Goal: Task Accomplishment & Management: Manage account settings

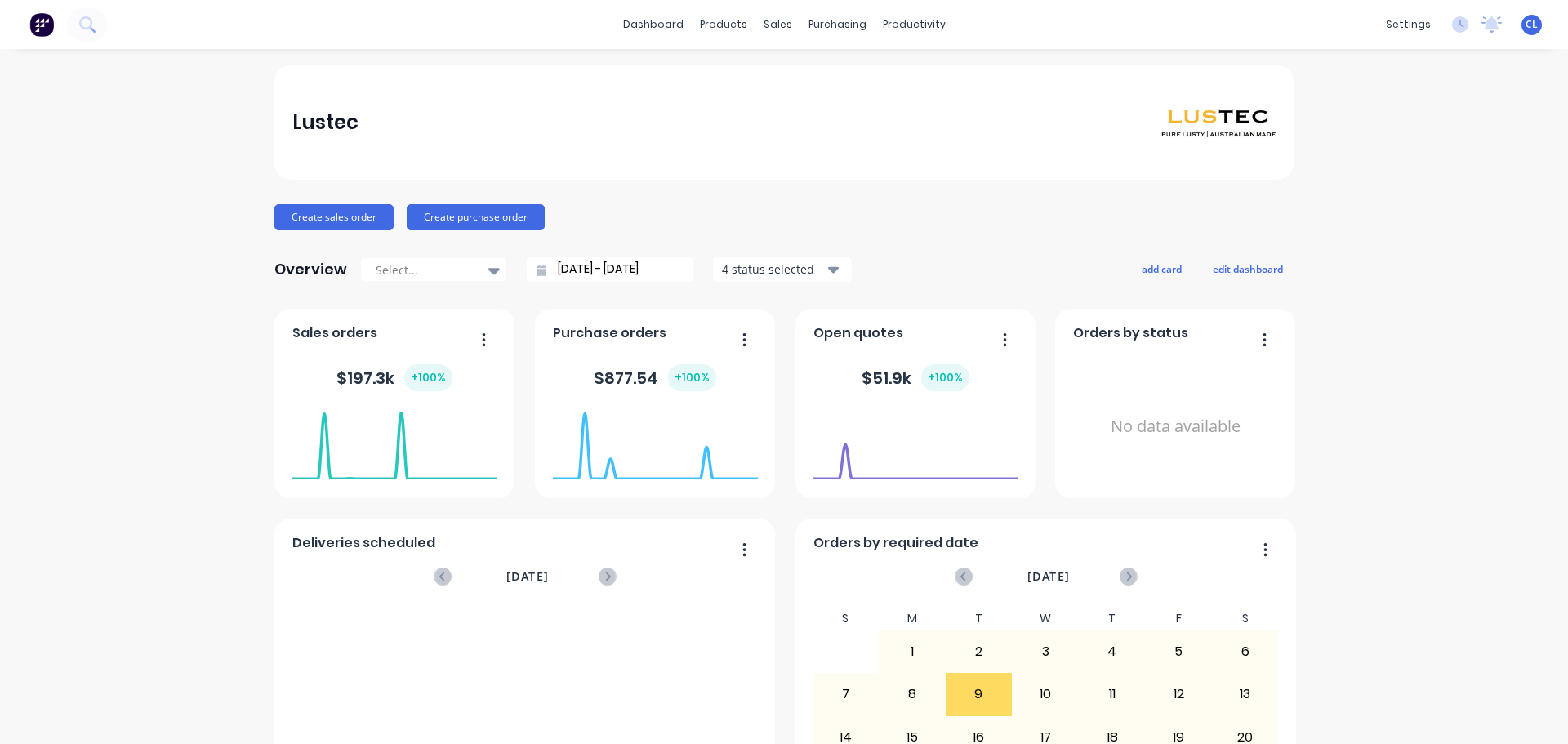
click at [1006, 76] on div "Lustec" at bounding box center [784, 122] width 1020 height 114
click at [988, 261] on div "Overview Select... [DATE] - [DATE] 4 status selected add card edit dashboard" at bounding box center [784, 269] width 1020 height 33
click at [925, 182] on div "Timesheets" at bounding box center [942, 177] width 62 height 15
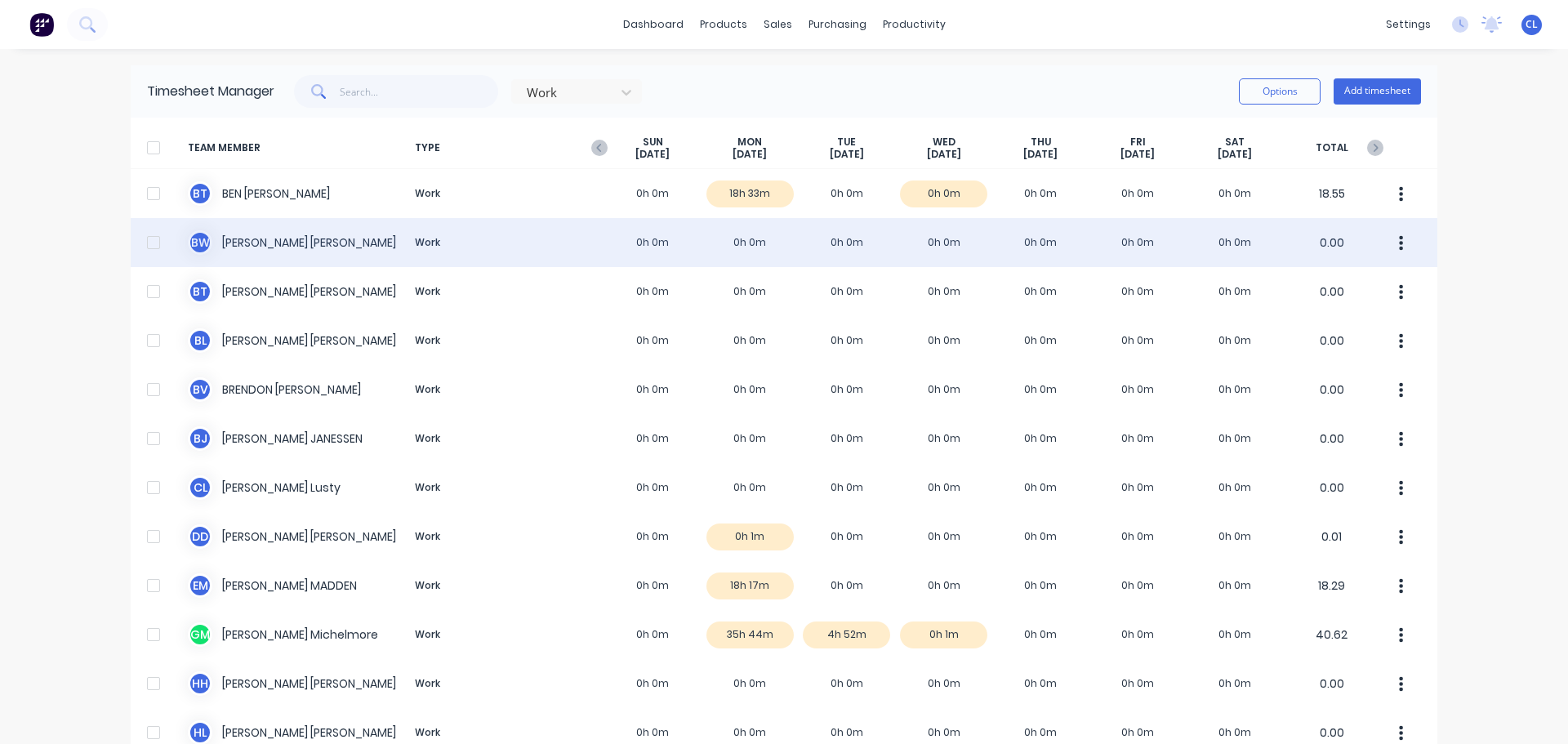
click at [838, 245] on div "B W [PERSON_NAME] Work 0h 0m 0h 0m 0h 0m 0h 0m 0h 0m 0h 0m 0h 0m 0.00" at bounding box center [784, 243] width 1307 height 49
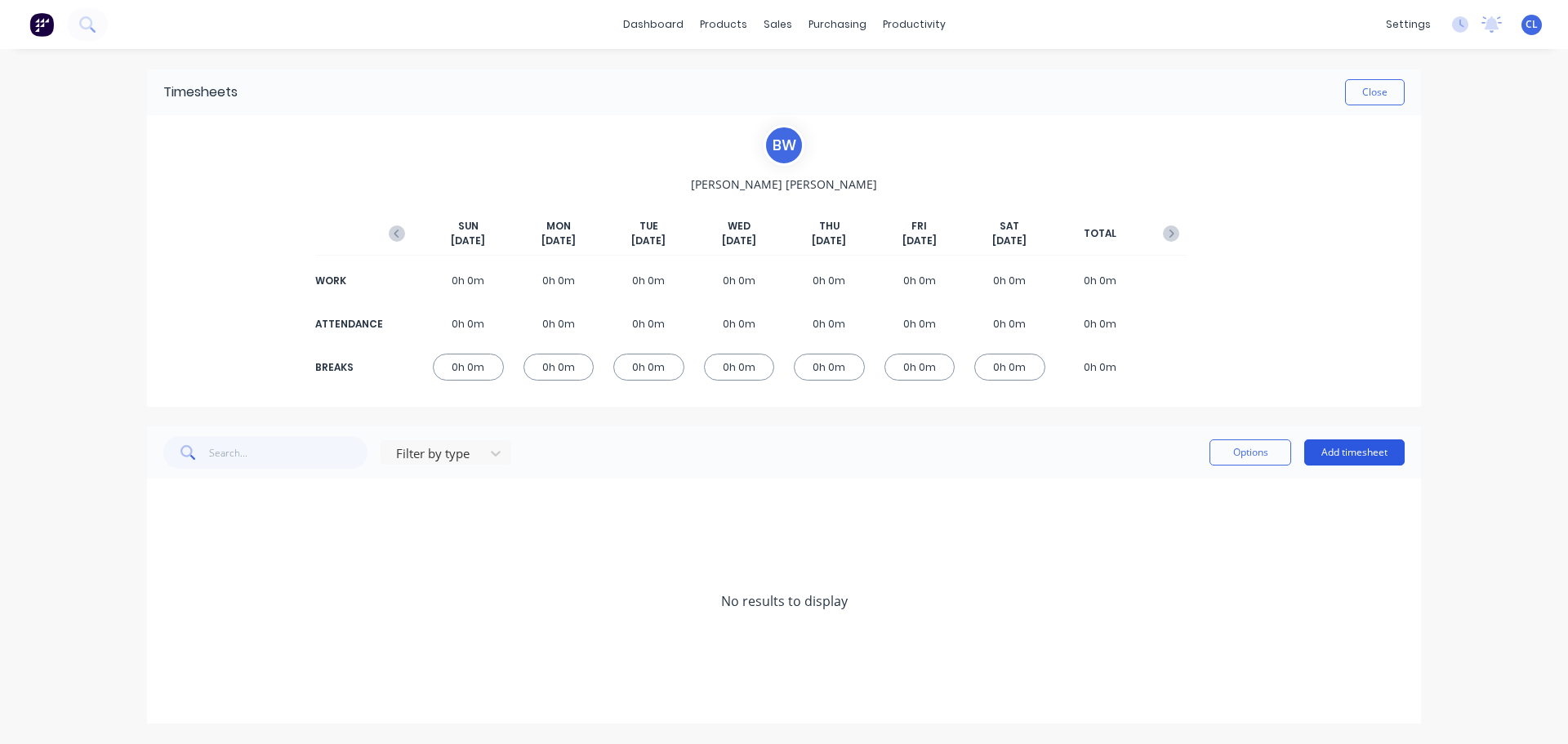
click at [1358, 449] on button "Add timesheet" at bounding box center [1355, 452] width 100 height 26
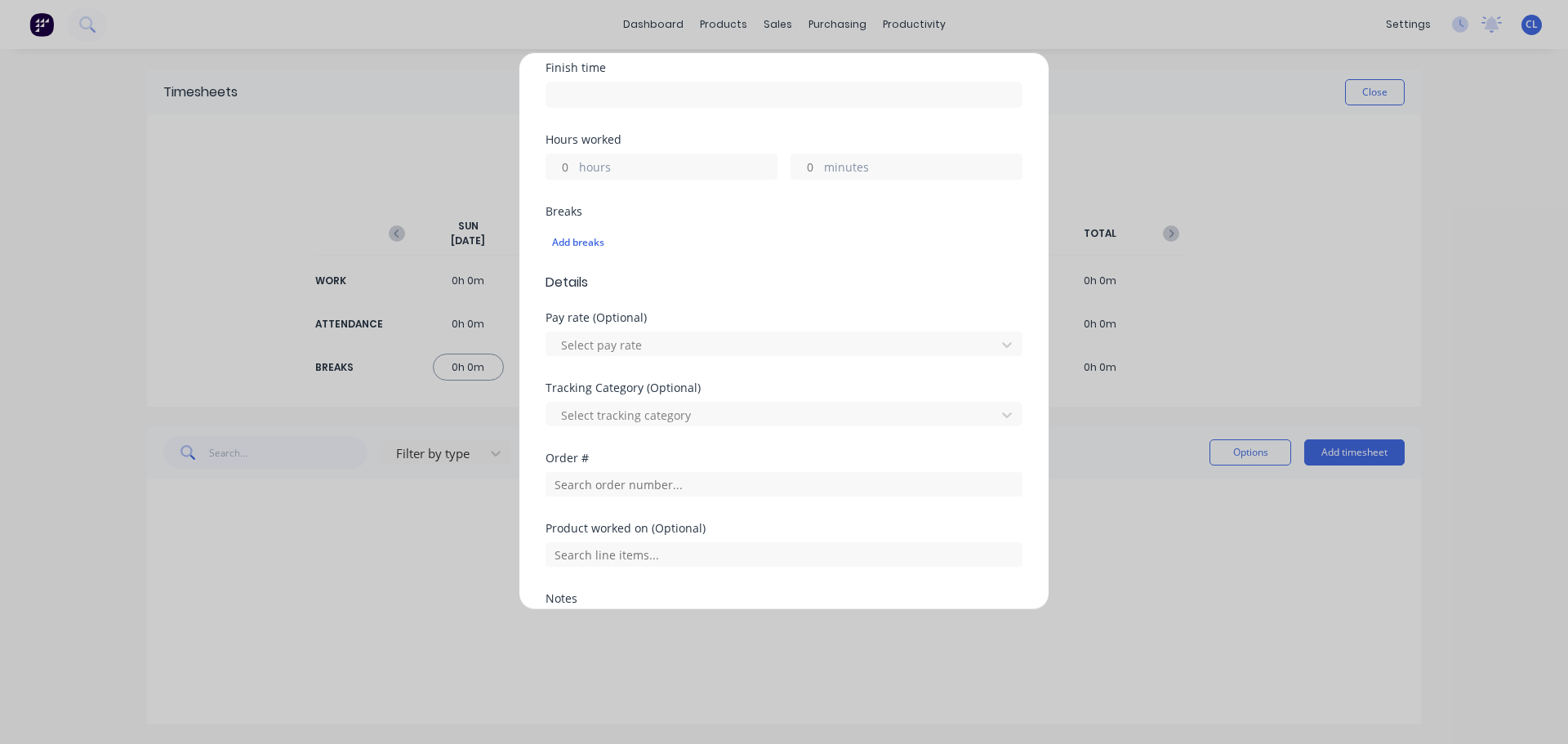
scroll to position [331, 0]
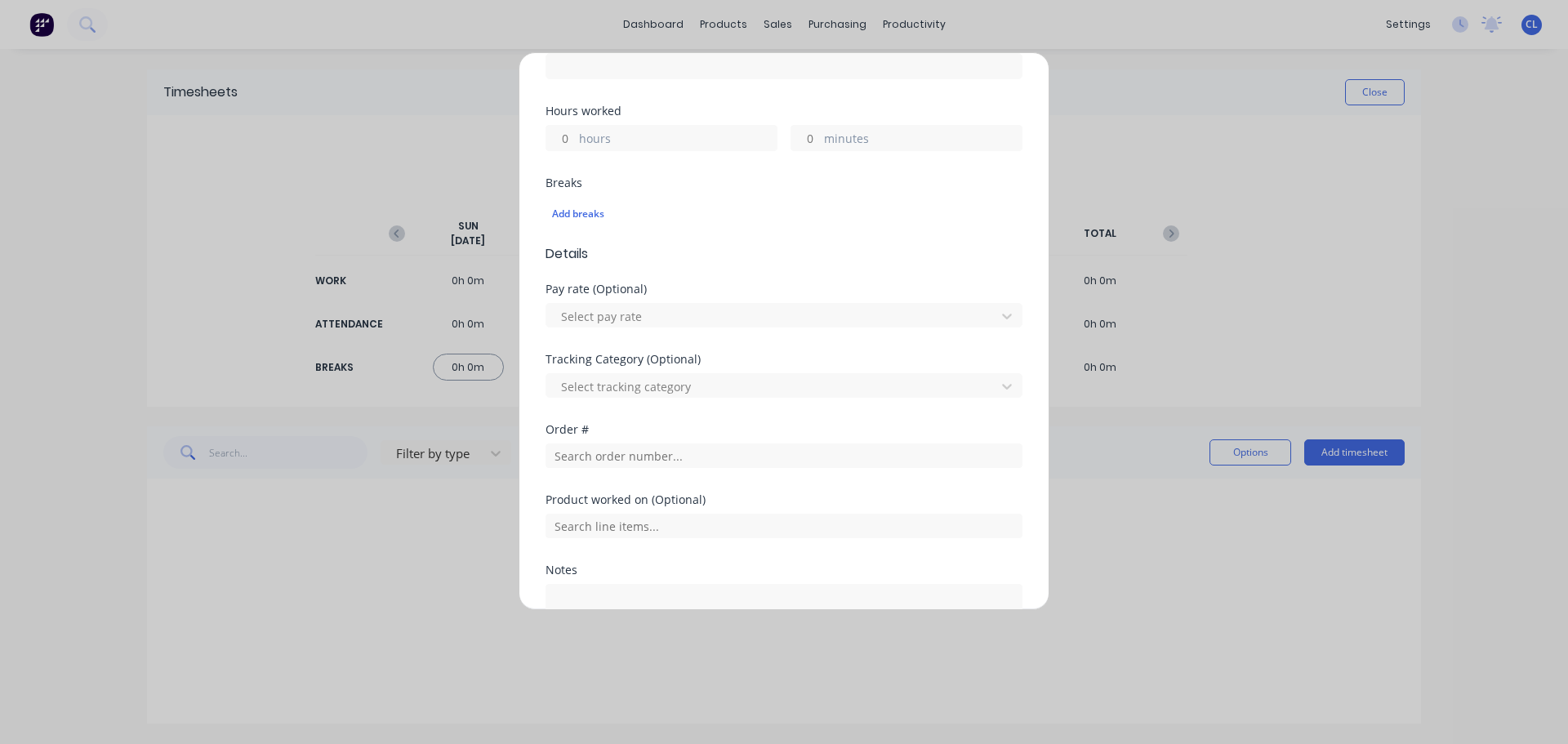
click at [1197, 191] on div "Add timesheet Work Attendance When Date Start time Finish time Hours worked hou…" at bounding box center [784, 372] width 1568 height 744
click at [1070, 56] on div "Add timesheet Work Attendance When Date Start time Finish time Hours worked hou…" at bounding box center [784, 372] width 1568 height 744
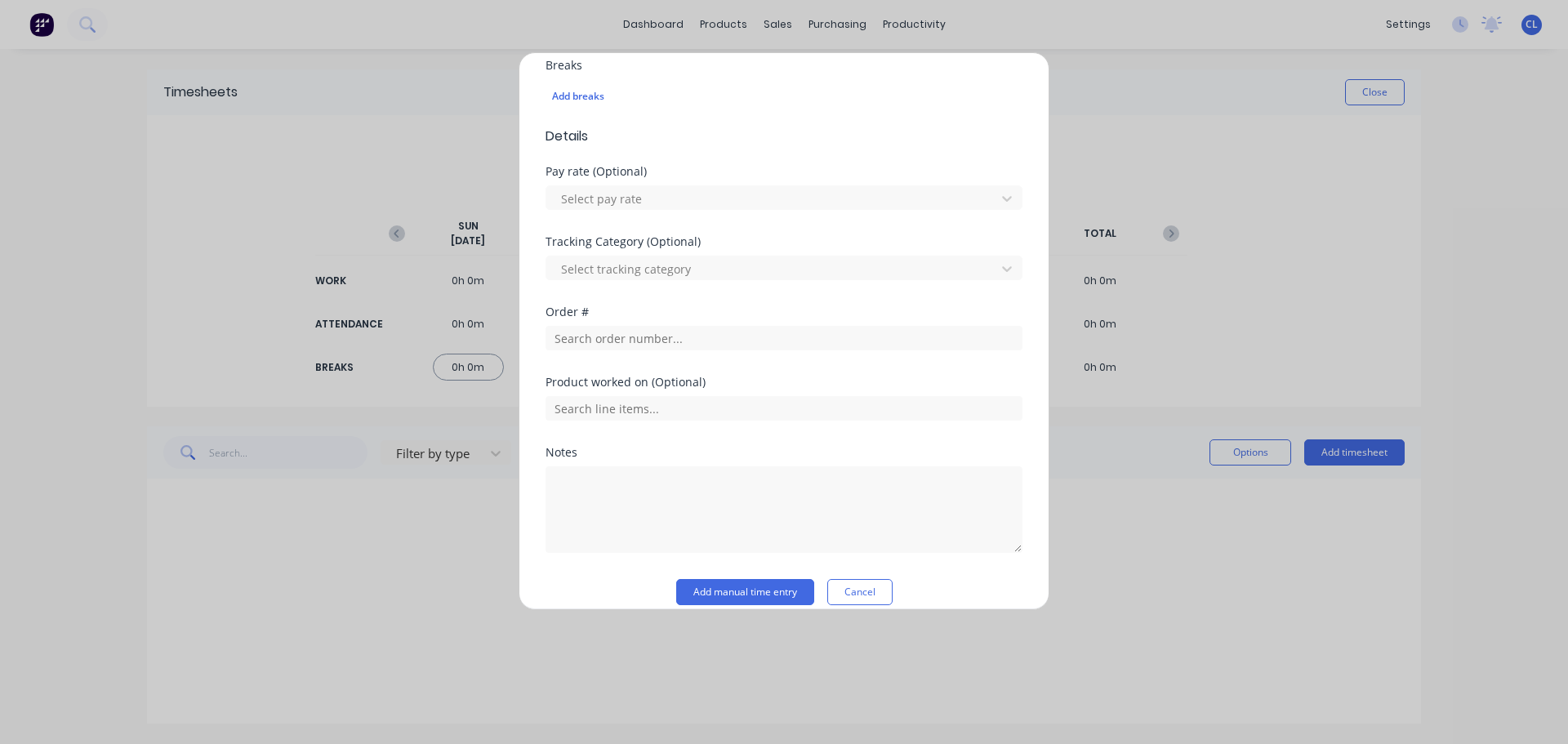
scroll to position [467, 0]
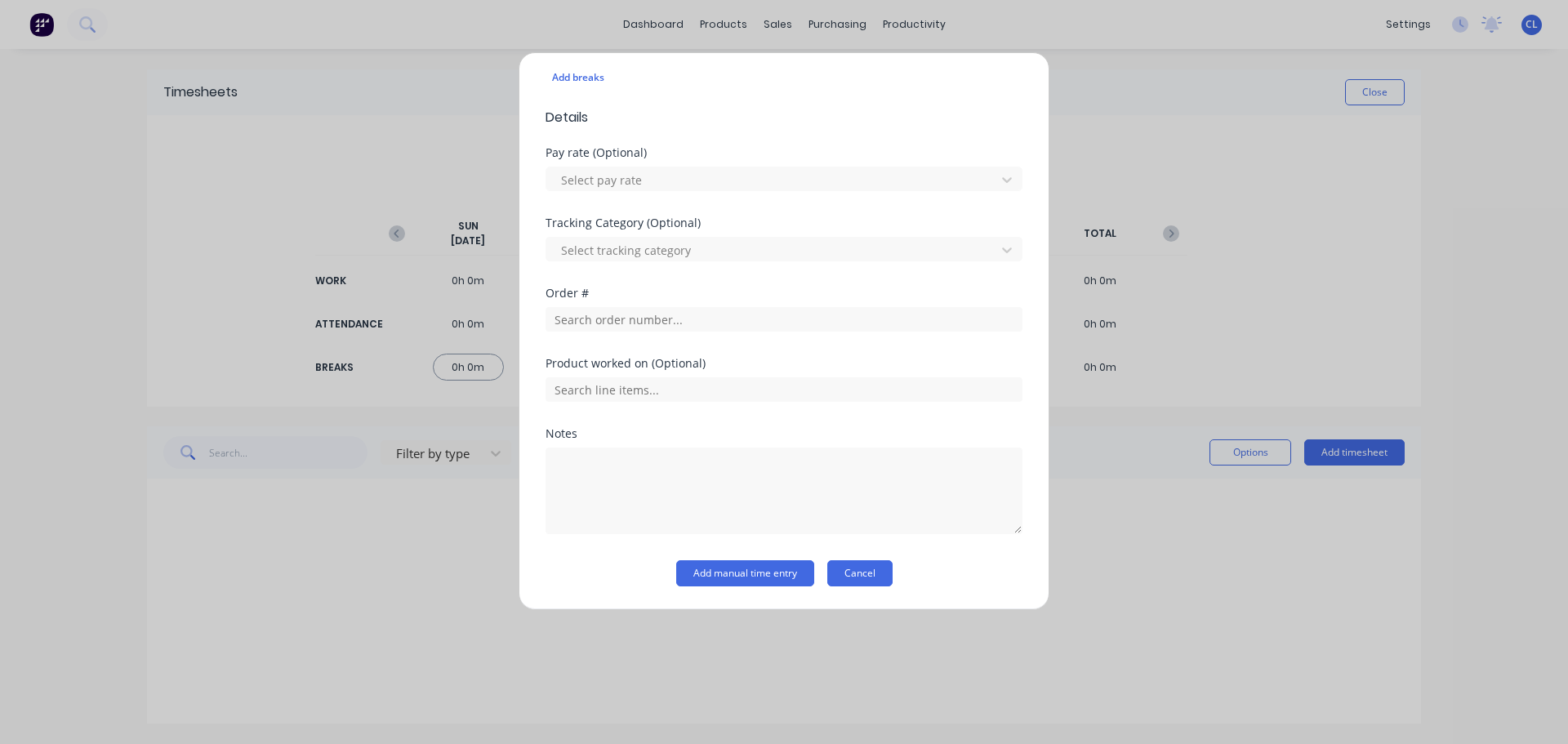
click at [850, 574] on button "Cancel" at bounding box center [860, 574] width 66 height 26
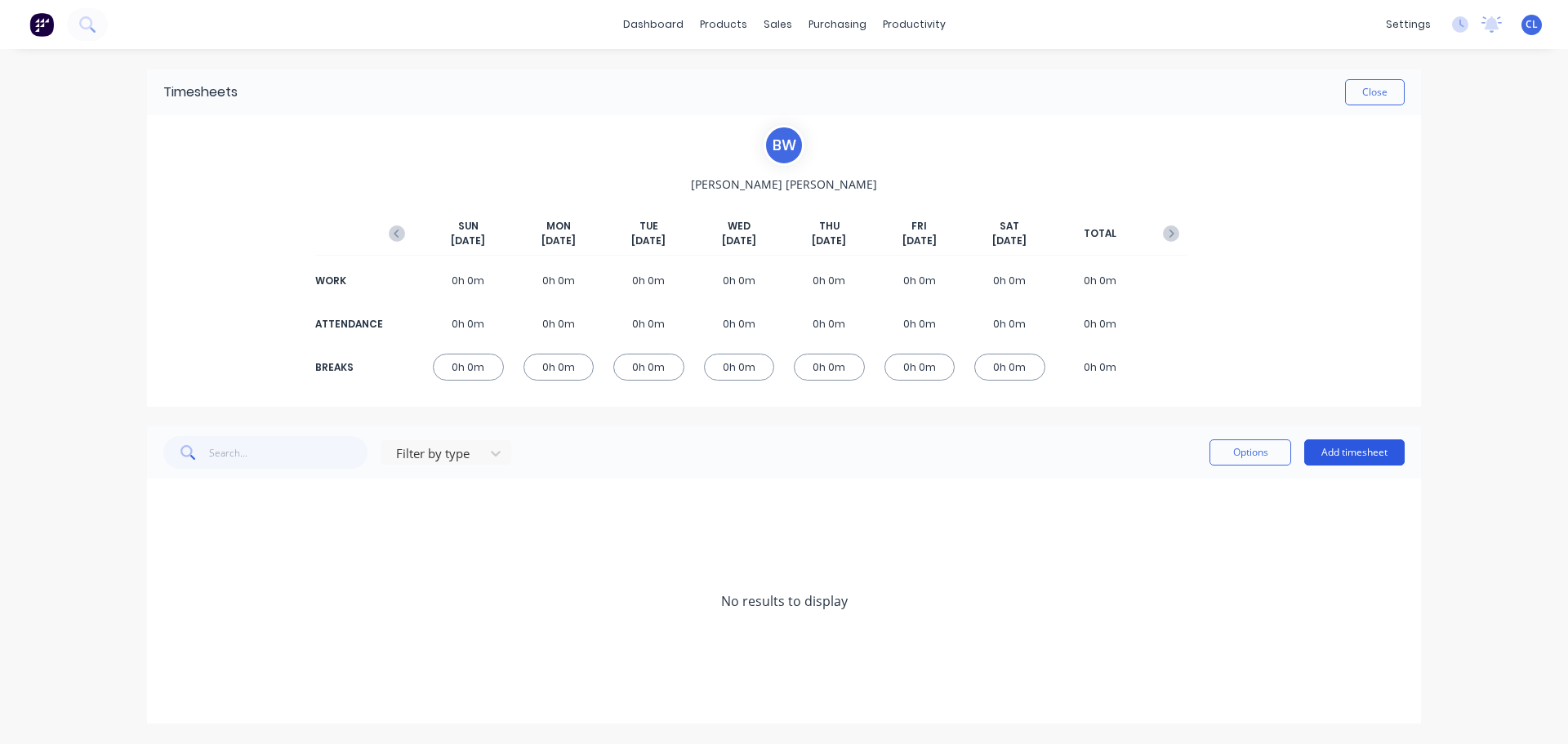
click at [1331, 455] on button "Add timesheet" at bounding box center [1355, 452] width 100 height 26
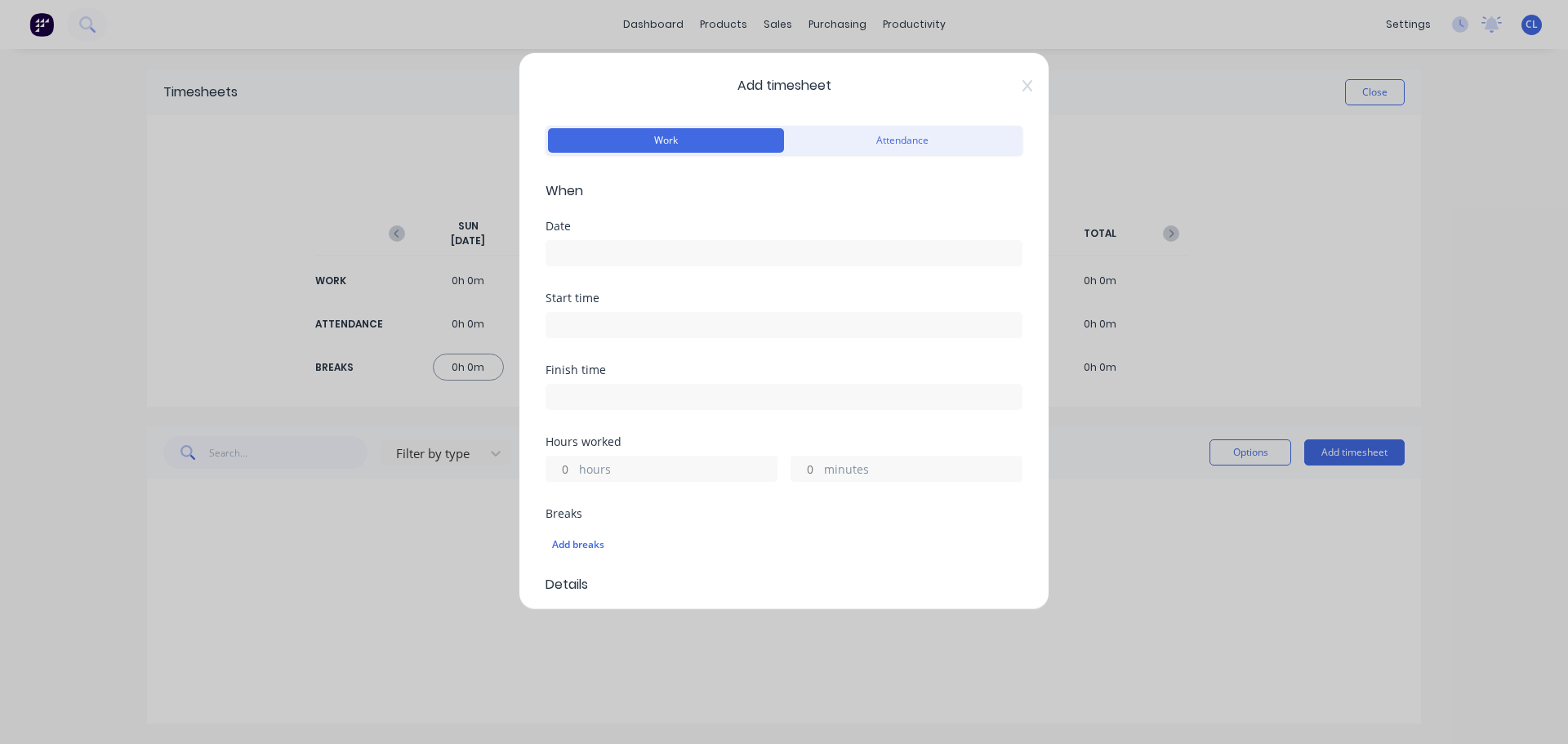
click at [690, 259] on input at bounding box center [784, 254] width 475 height 25
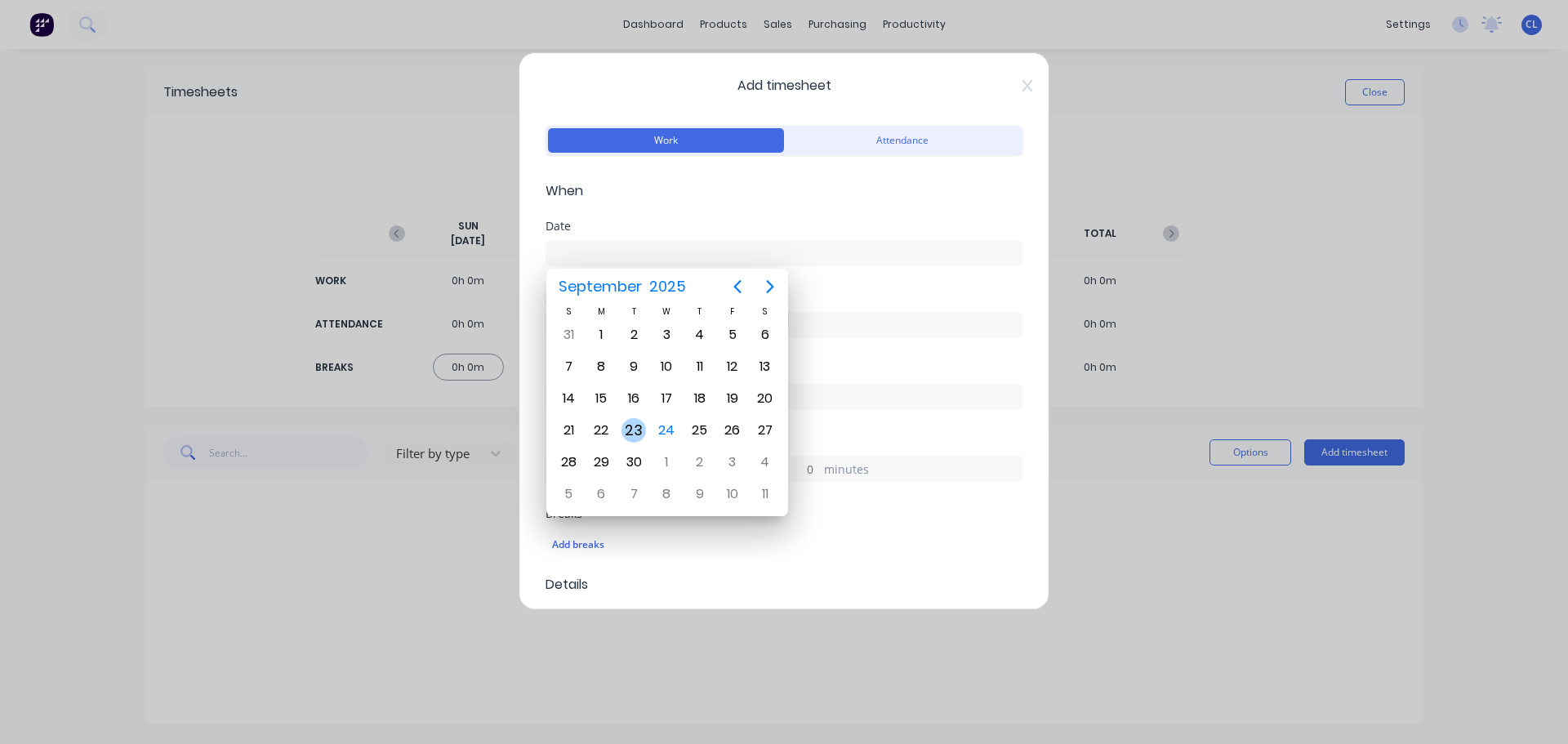
click at [621, 427] on div "23" at bounding box center [634, 430] width 25 height 25
type input "[DATE]"
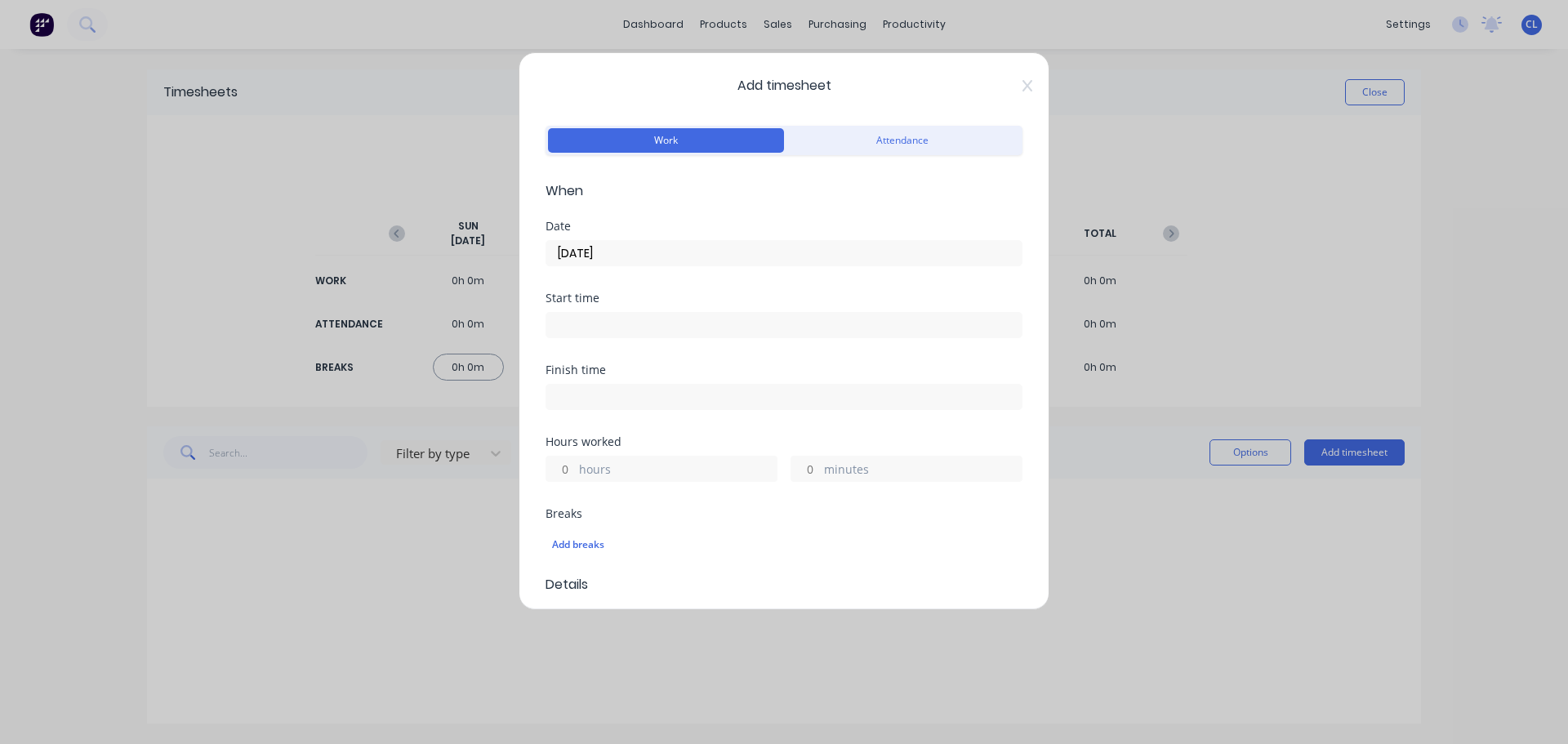
click at [612, 332] on input at bounding box center [784, 325] width 475 height 25
type input "11:26 AM"
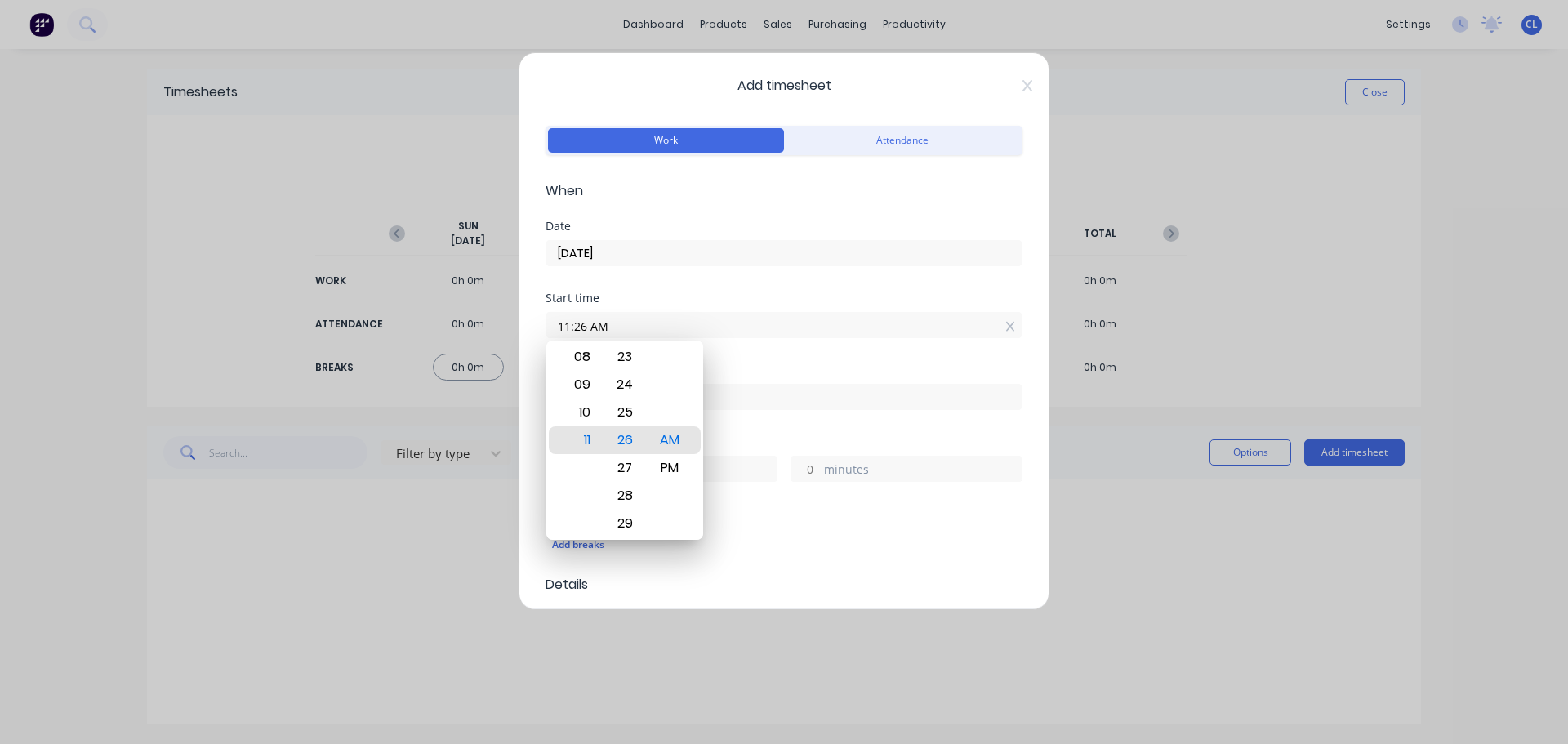
click at [743, 458] on div "hours" at bounding box center [662, 469] width 232 height 26
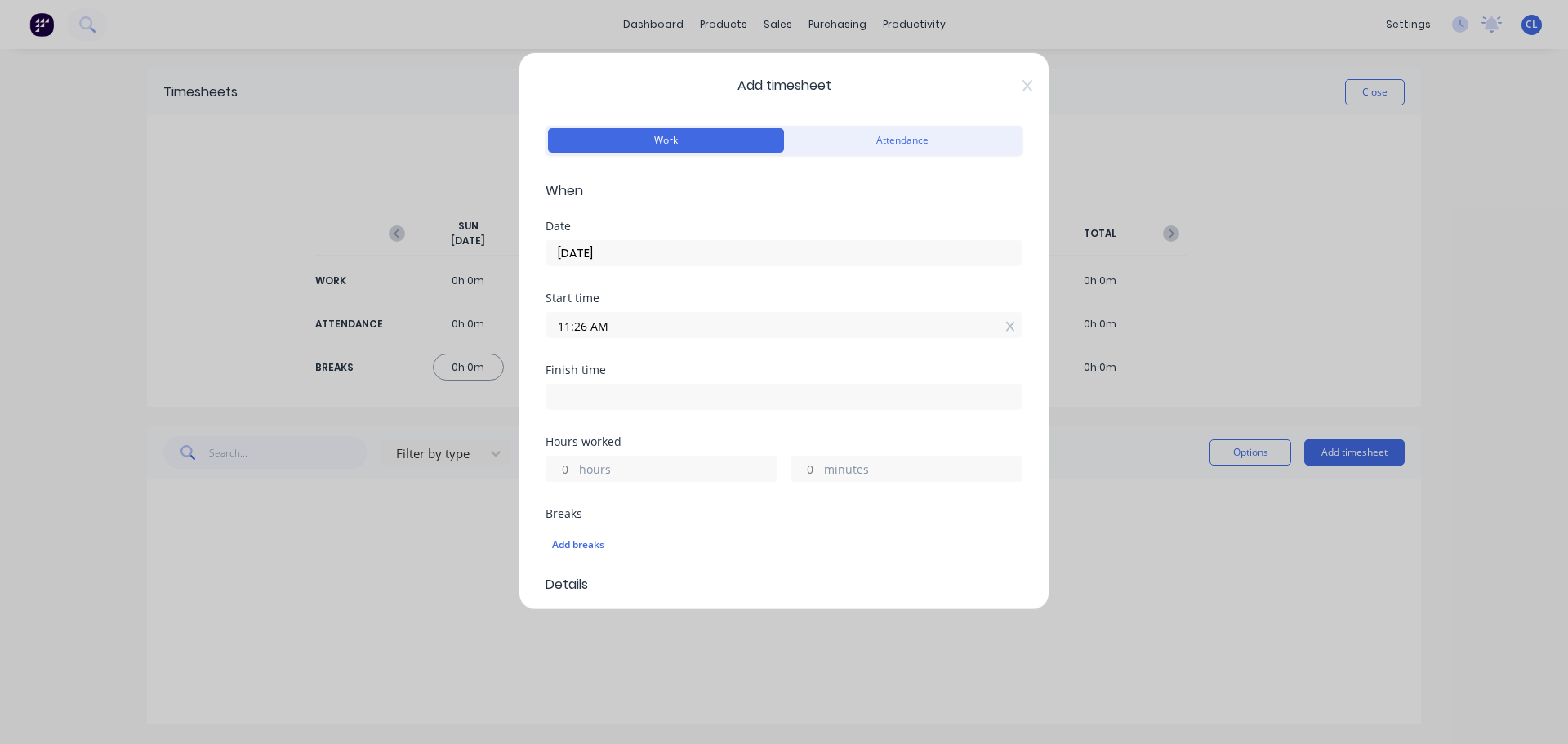
click at [626, 467] on label "hours" at bounding box center [677, 471] width 198 height 21
click at [575, 467] on input "hours" at bounding box center [561, 469] width 29 height 25
type input "18"
type input "05:26 AM"
type input "0"
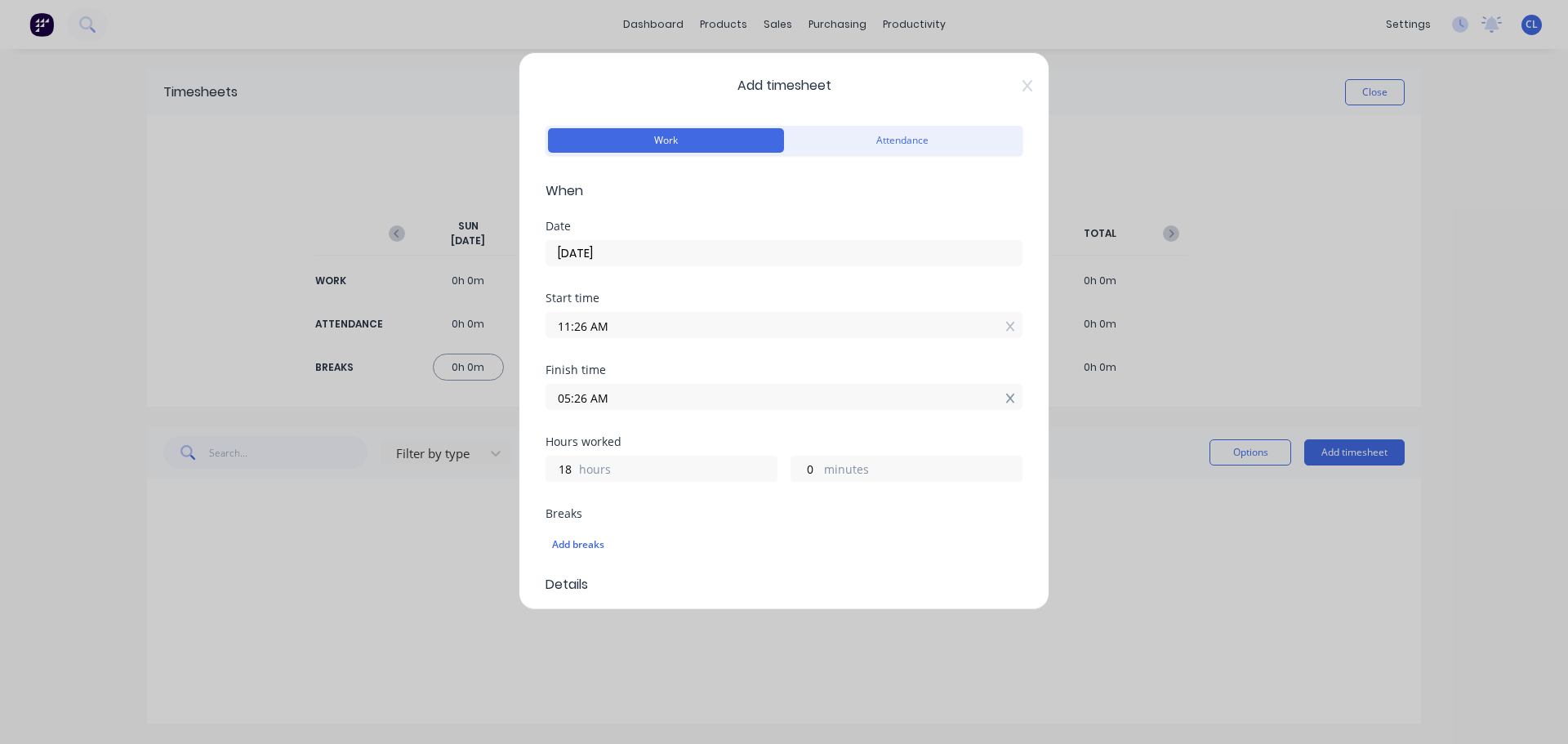
click at [1006, 397] on icon at bounding box center [1011, 399] width 9 height 11
click at [1006, 322] on icon at bounding box center [1011, 327] width 9 height 11
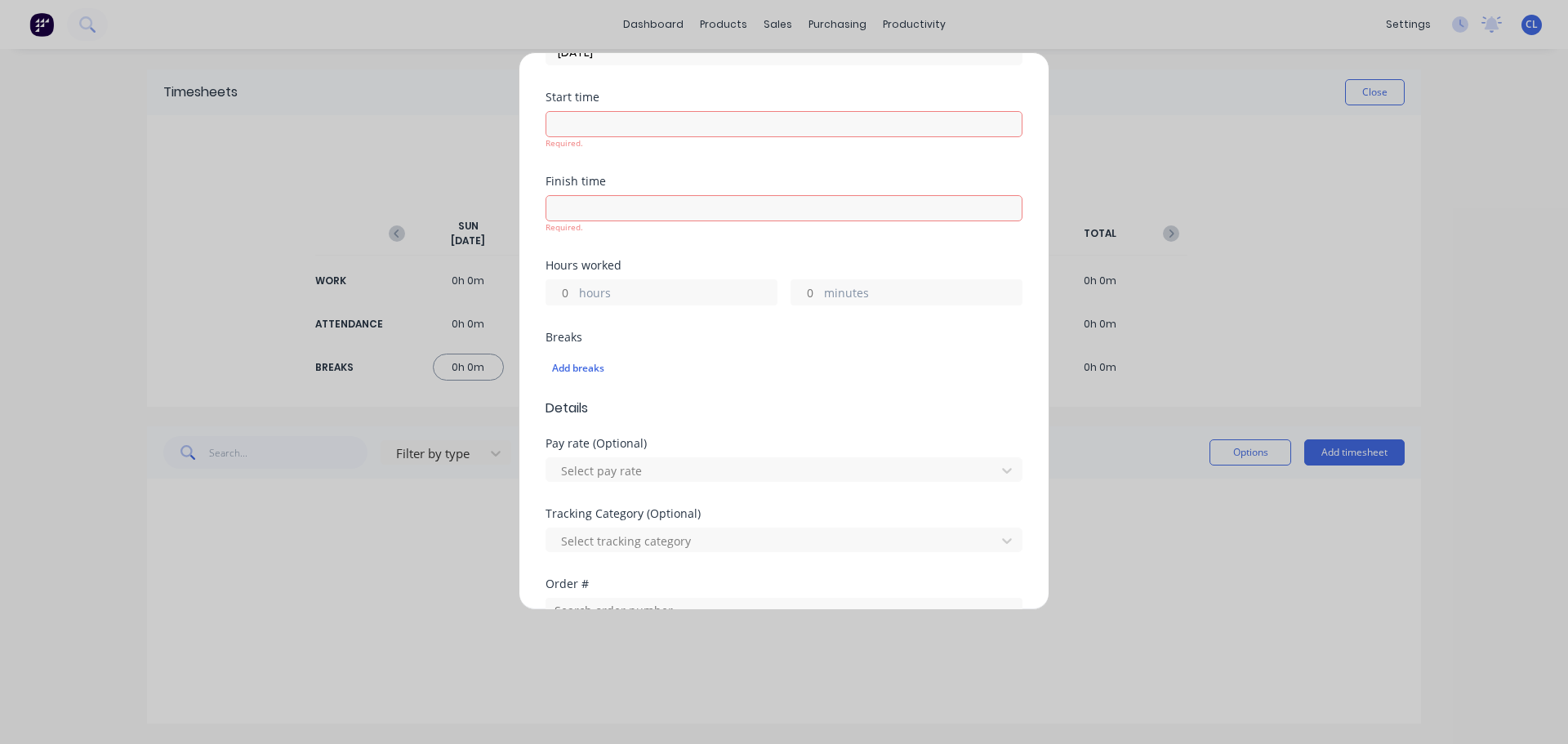
scroll to position [234, 0]
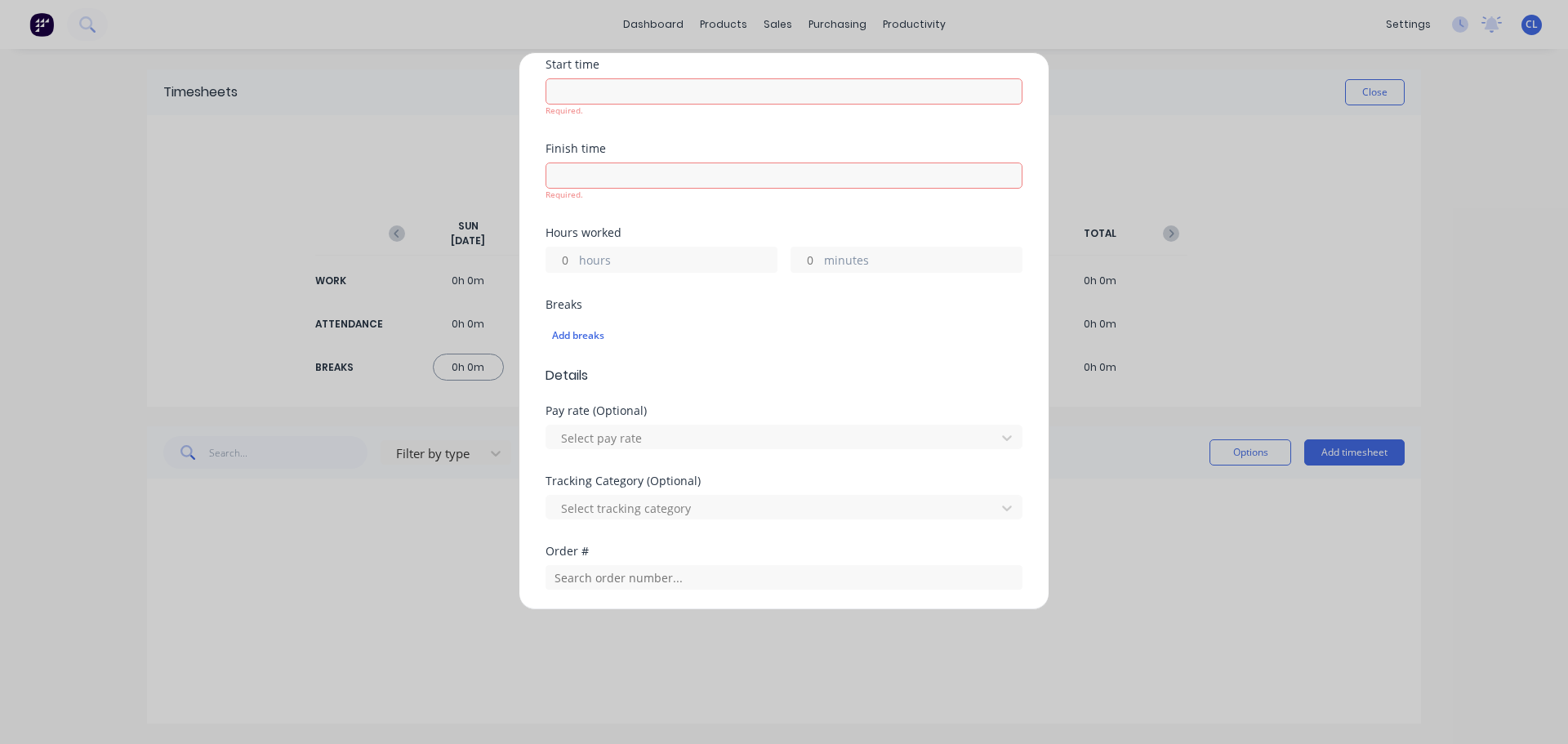
click at [574, 267] on input "hours" at bounding box center [561, 259] width 29 height 25
type input "11"
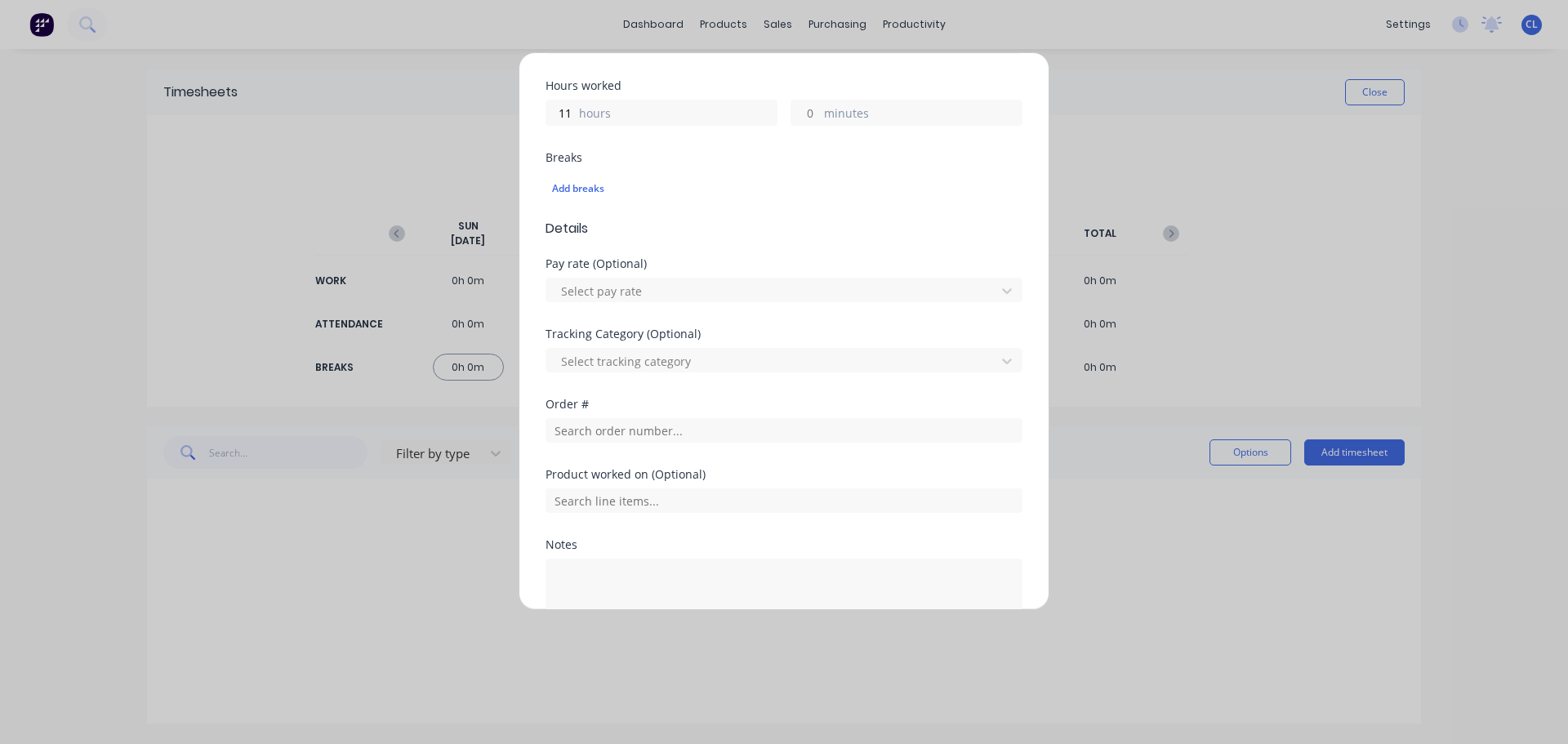
scroll to position [407, 0]
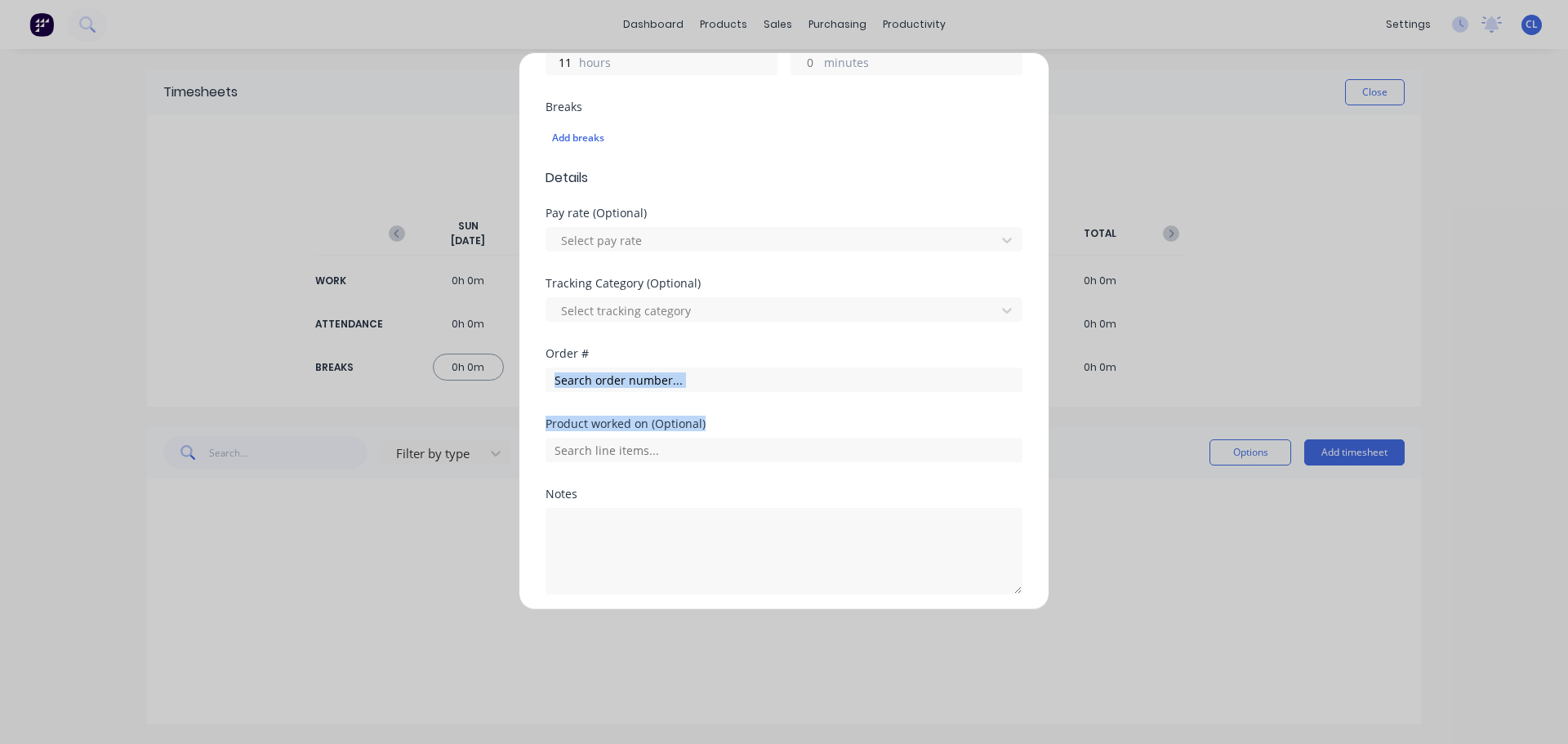
drag, startPoint x: 1020, startPoint y: 398, endPoint x: 1018, endPoint y: 479, distance: 81.0
click at [1018, 479] on div "Add timesheet Work Attendance When Date [DATE] Start time Finish time Hours wor…" at bounding box center [784, 332] width 531 height 558
click at [841, 462] on input "text" at bounding box center [784, 450] width 477 height 25
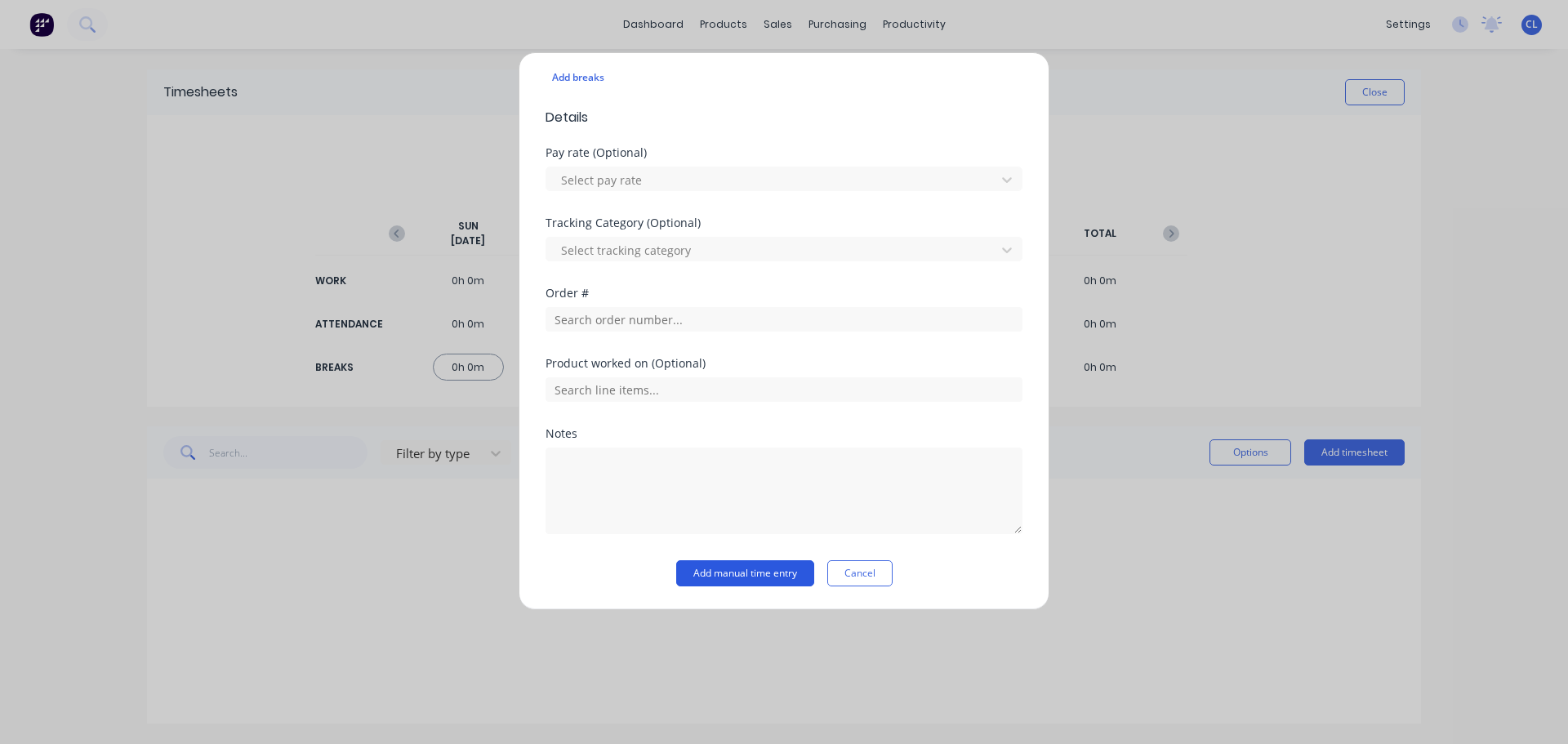
click at [768, 573] on button "Add manual time entry" at bounding box center [745, 574] width 138 height 26
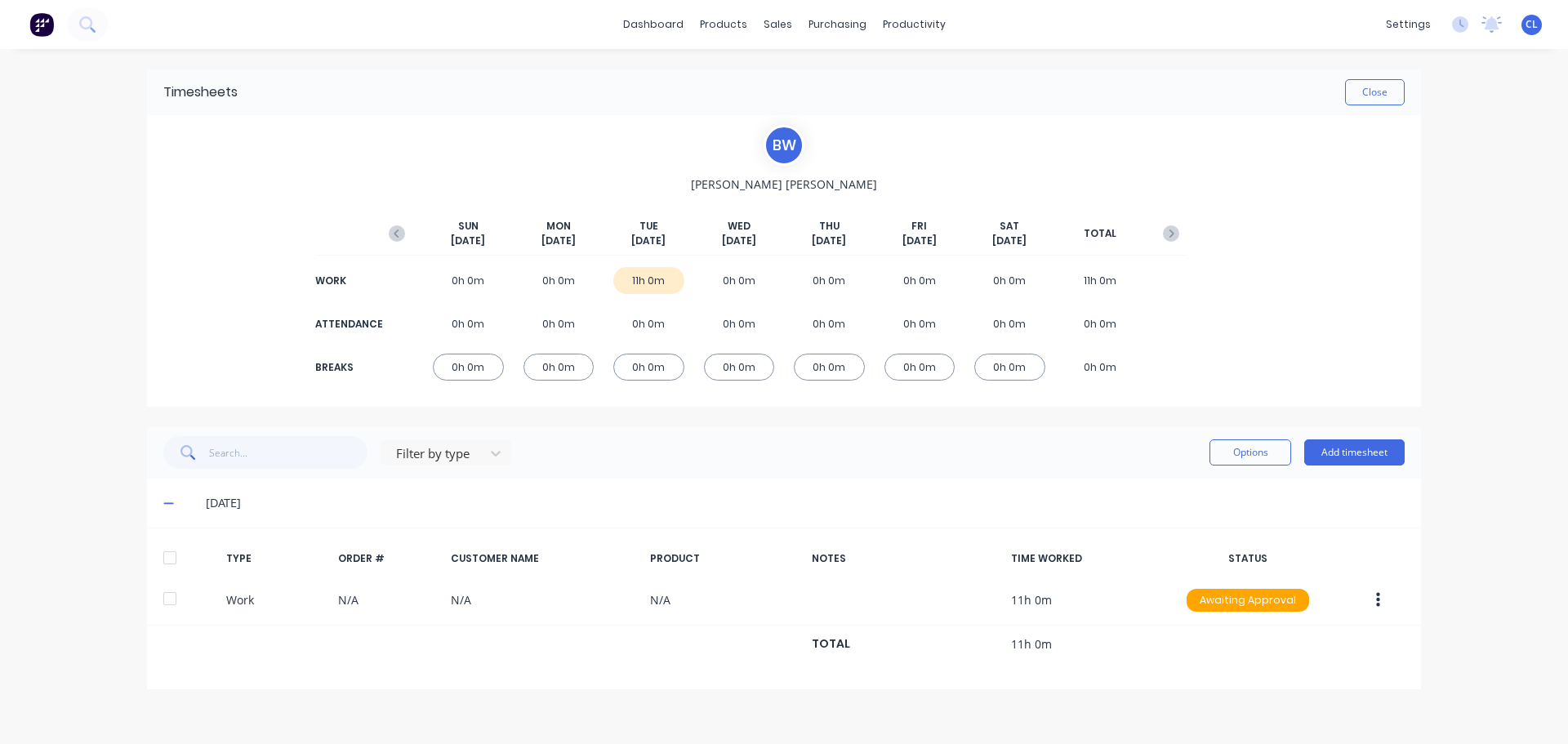
drag, startPoint x: 818, startPoint y: 486, endPoint x: 1301, endPoint y: 266, distance: 530.7
click at [1301, 266] on div "B W [PERSON_NAME][DATE] [DATE] [DATE] [DATE] [DATE] [DATE] [DATE] TOTAL WORK 0h…" at bounding box center [784, 260] width 1274 height 292
click at [1373, 88] on button "Close" at bounding box center [1375, 93] width 60 height 26
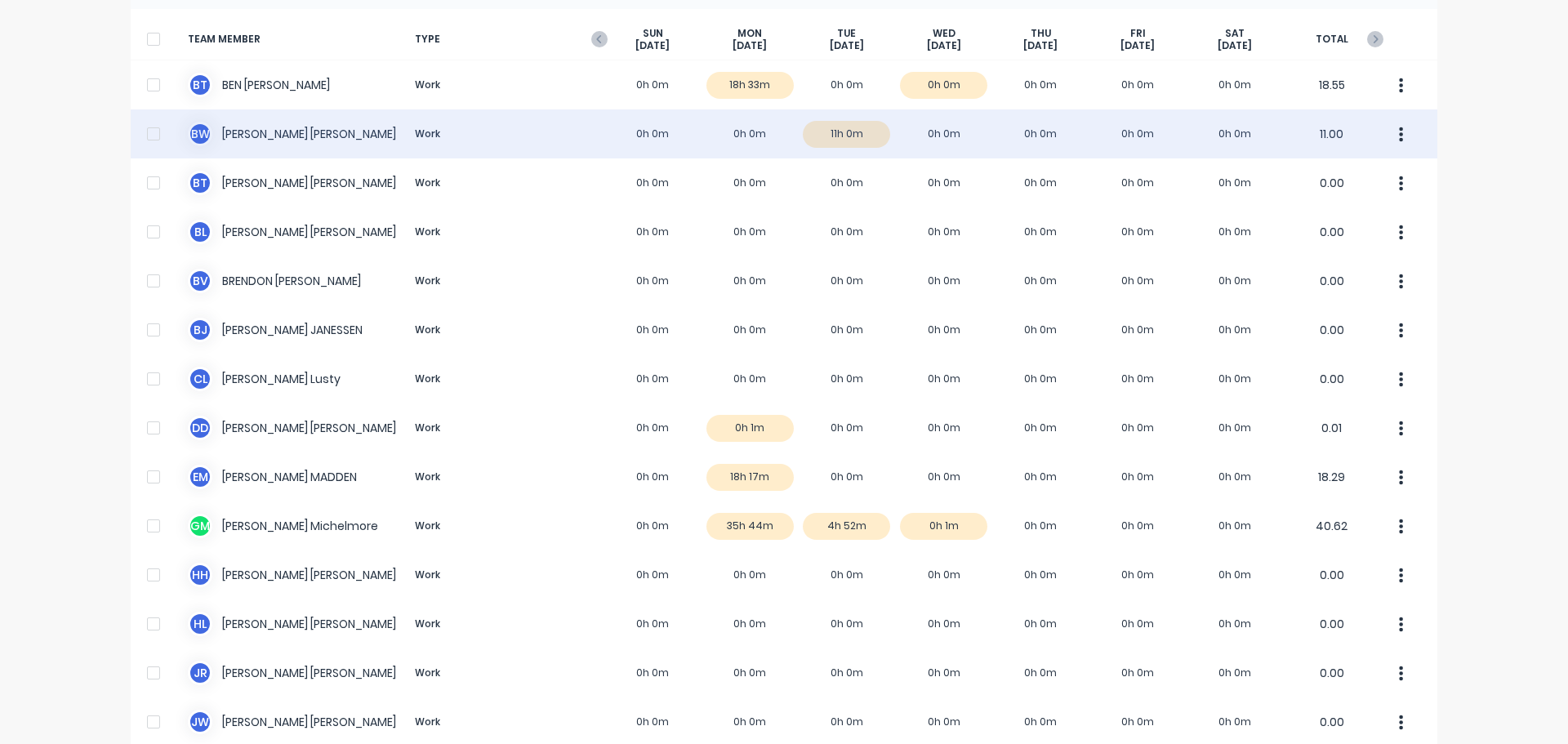
scroll to position [81, 0]
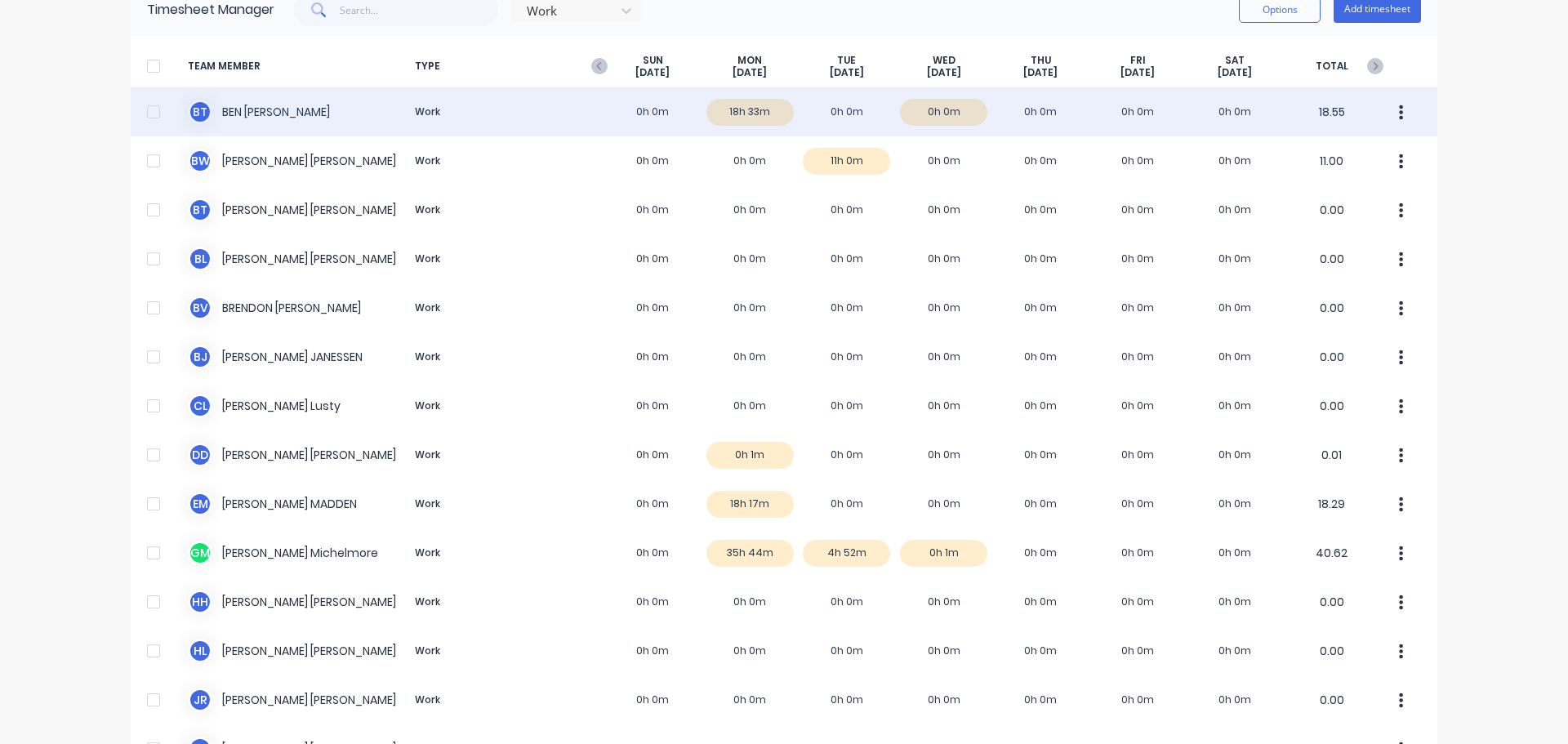
drag, startPoint x: 746, startPoint y: 108, endPoint x: 737, endPoint y: 113, distance: 10.3
click at [737, 113] on div "B T [PERSON_NAME] Work 0h 0m 18h 33m 0h 0m 0h 0m 0h 0m 0h 0m 0h 0m 18.55" at bounding box center [784, 112] width 1307 height 49
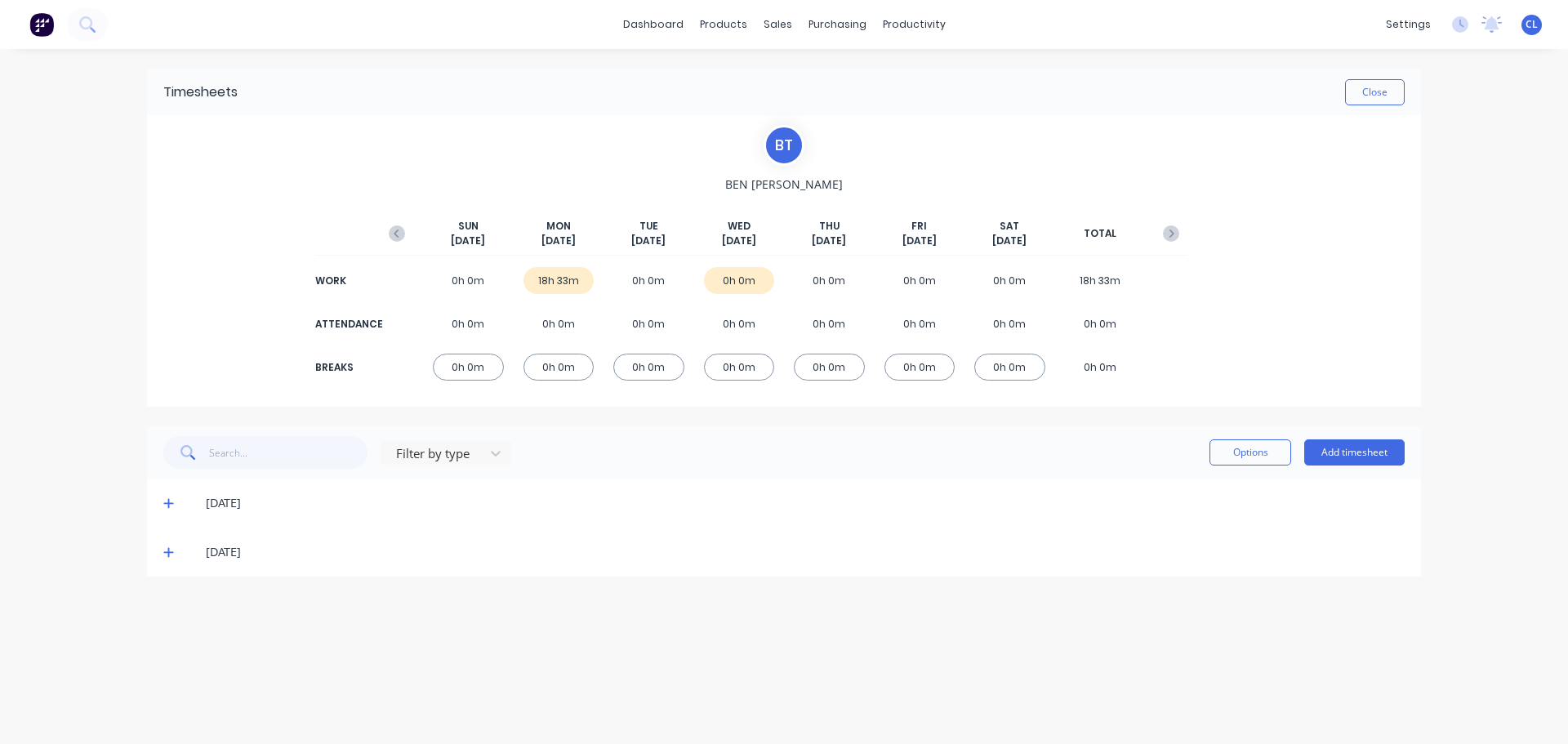
click at [562, 285] on div "18h 33m" at bounding box center [559, 280] width 71 height 27
click at [167, 505] on icon at bounding box center [168, 503] width 11 height 11
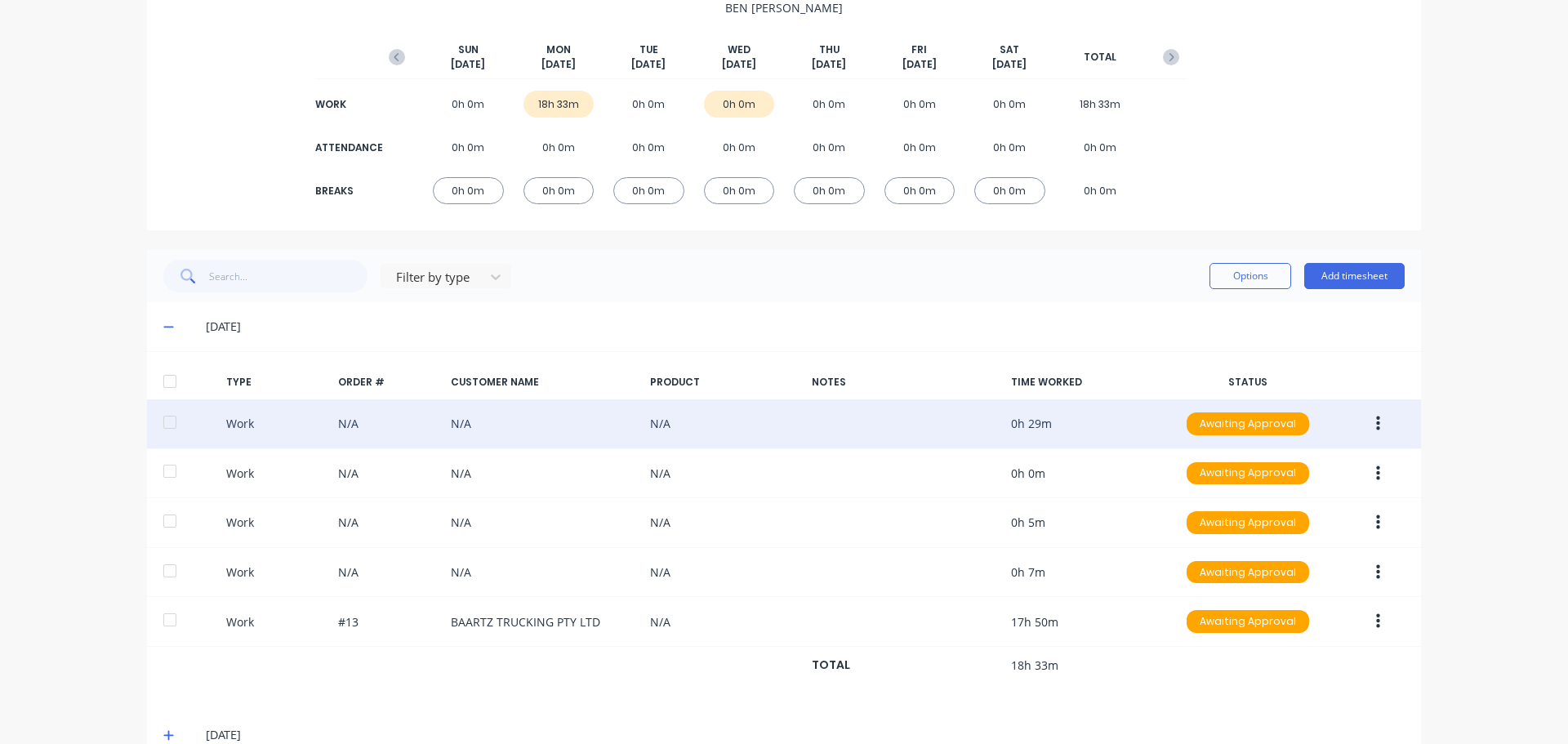
scroll to position [213, 0]
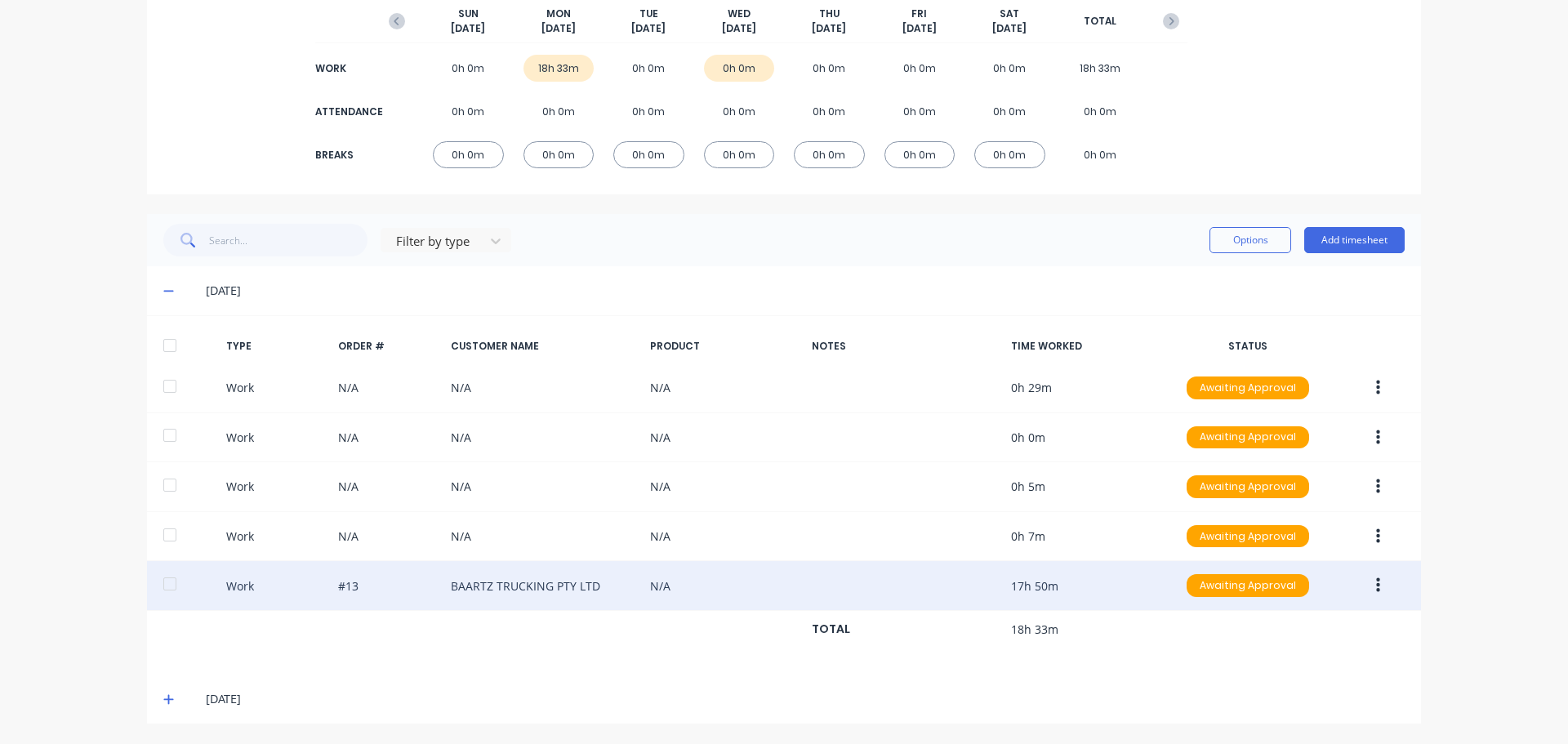
click at [1377, 586] on icon "button" at bounding box center [1378, 586] width 4 height 15
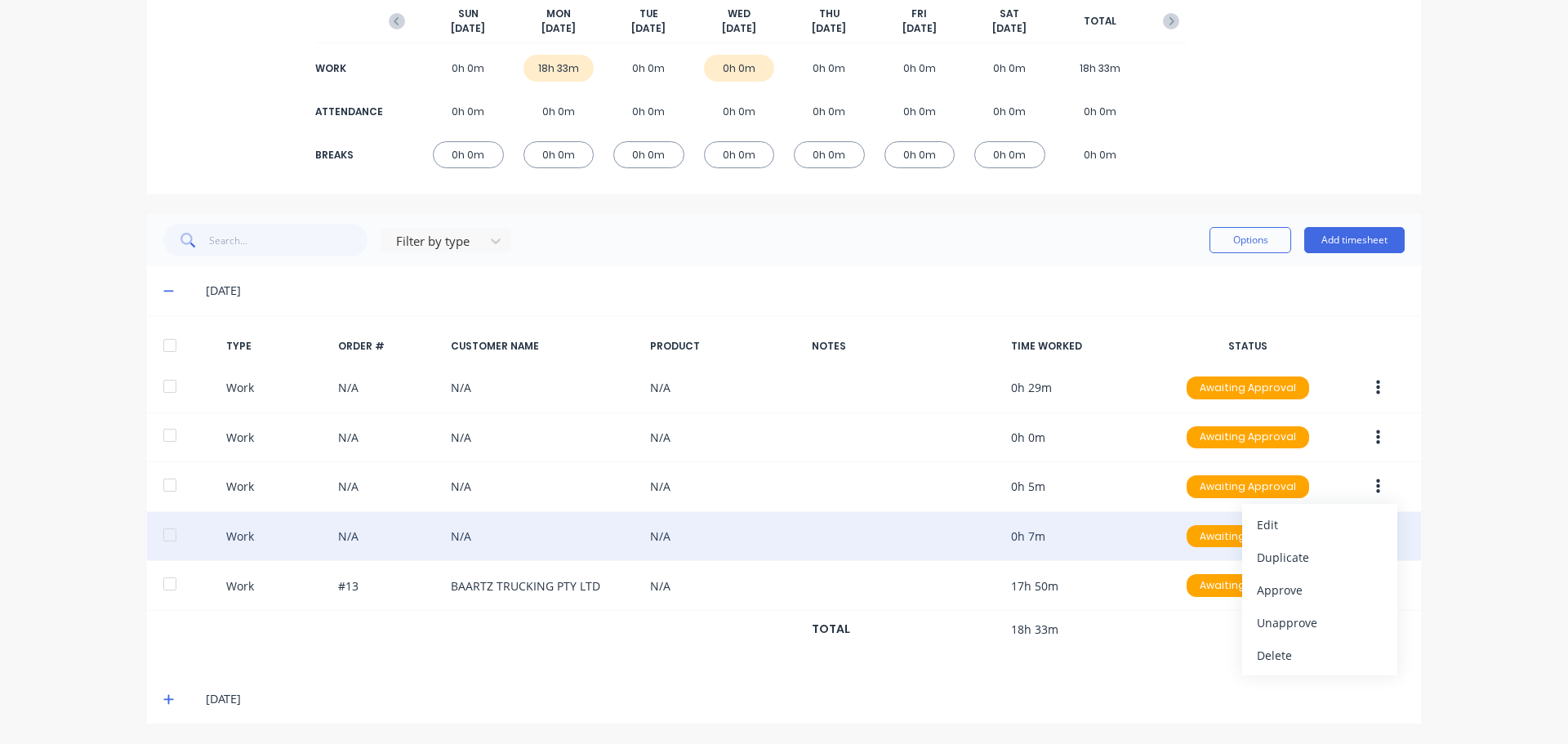
click at [163, 535] on div at bounding box center [170, 535] width 33 height 33
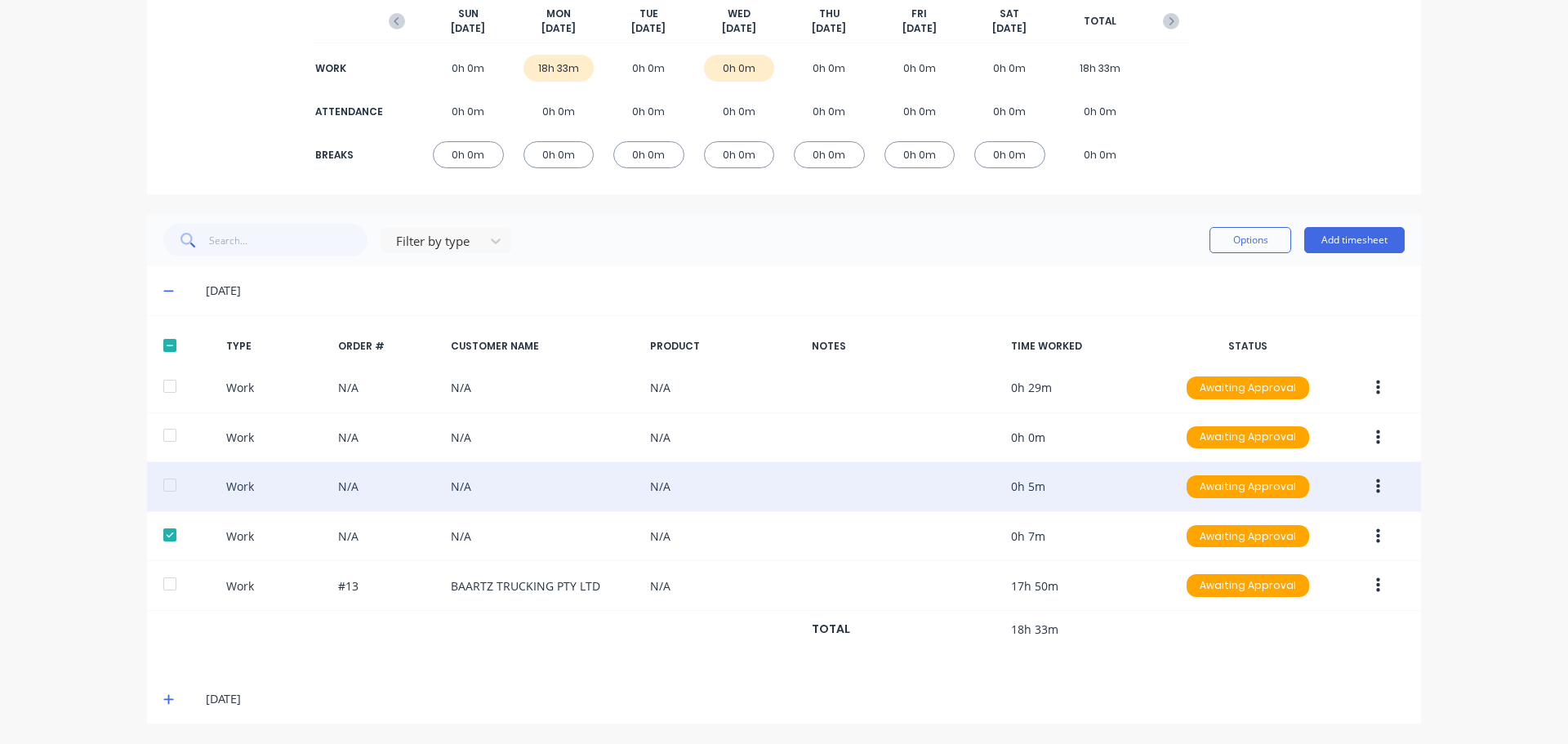
click at [167, 499] on div at bounding box center [170, 485] width 33 height 33
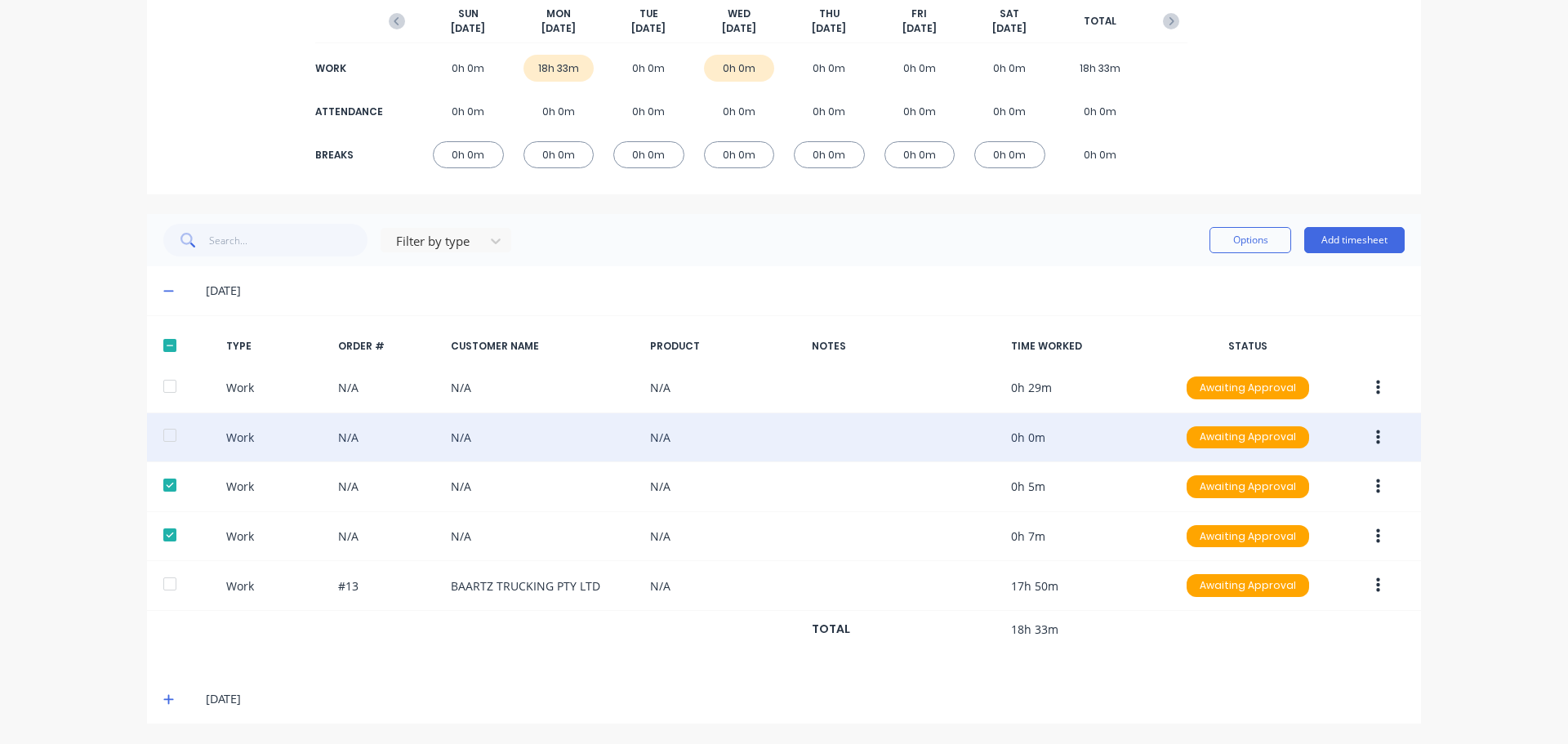
click at [168, 448] on div at bounding box center [170, 435] width 33 height 33
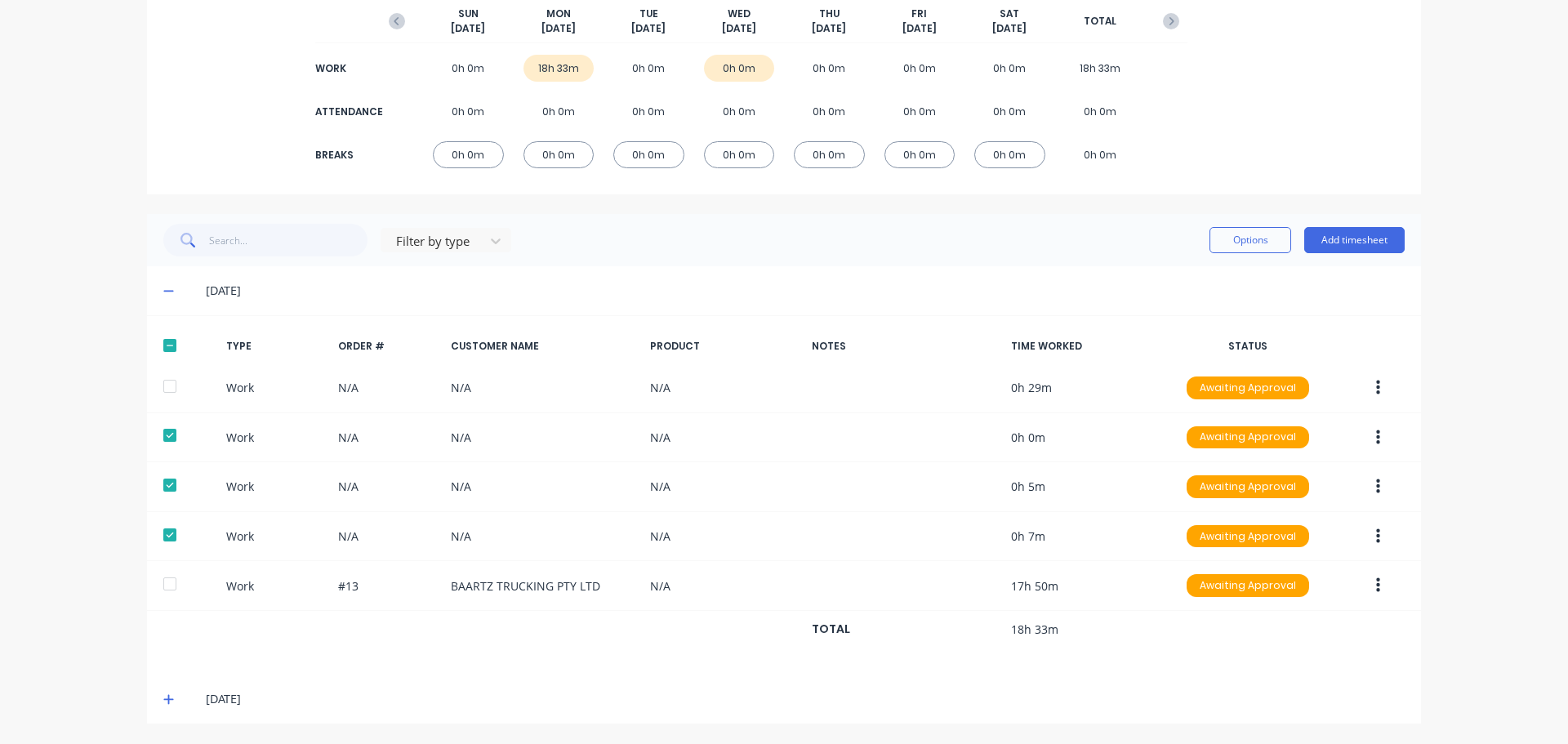
click at [705, 700] on div "[DATE]" at bounding box center [805, 700] width 1199 height 18
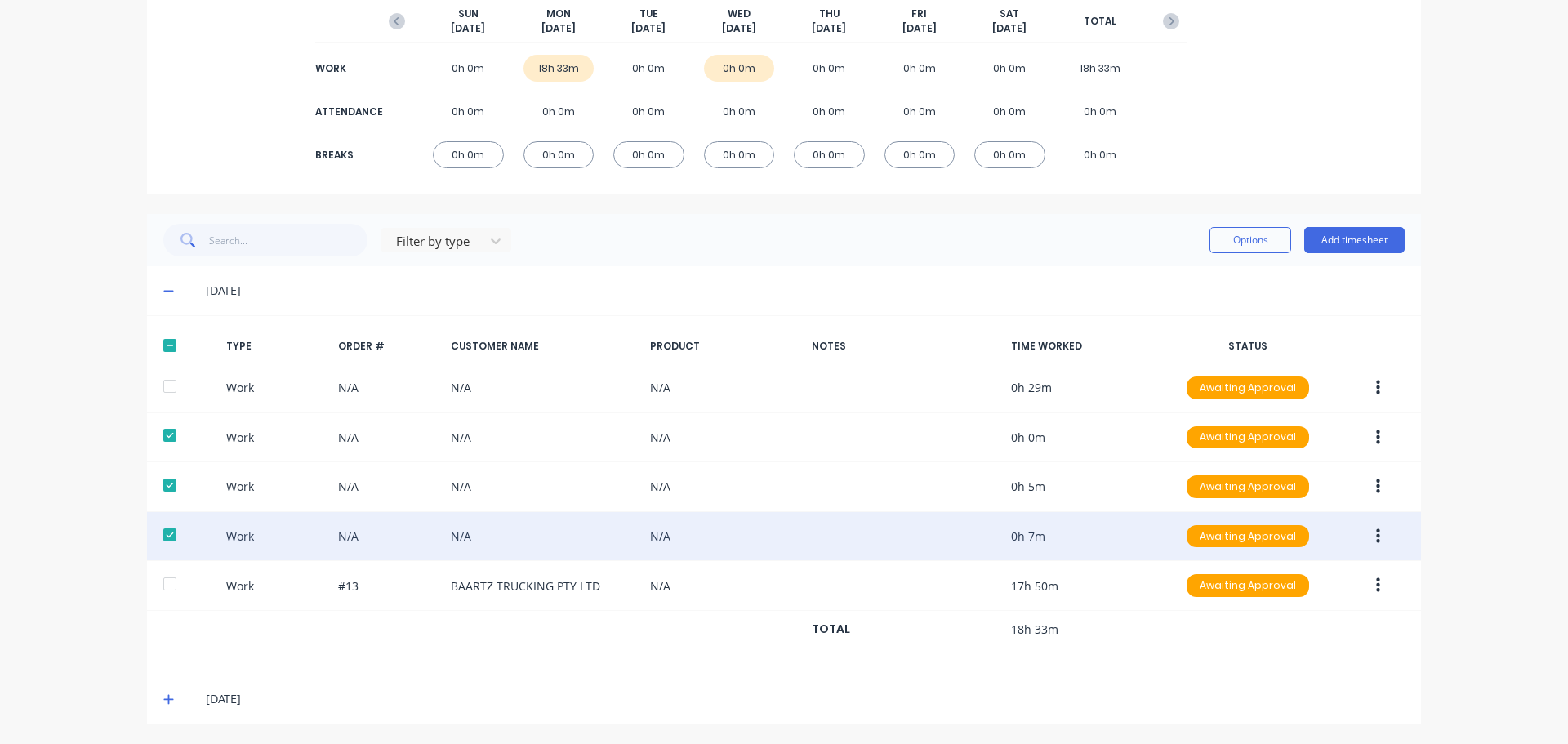
click at [167, 543] on div at bounding box center [170, 535] width 33 height 33
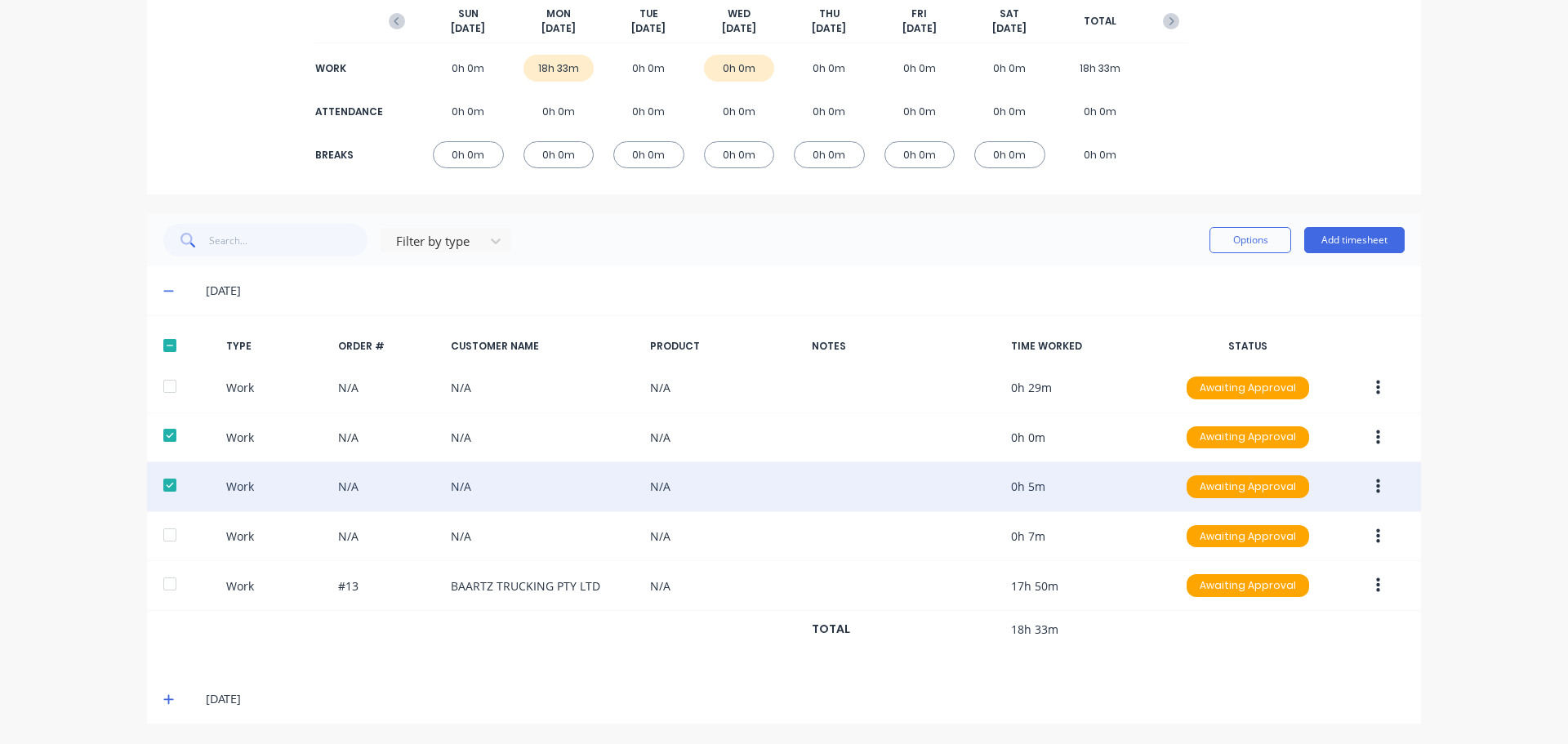
click at [163, 504] on div "Work N/A N/A N/A 0h 5m Awaiting Approval" at bounding box center [784, 487] width 1274 height 50
click at [164, 488] on div at bounding box center [170, 485] width 33 height 33
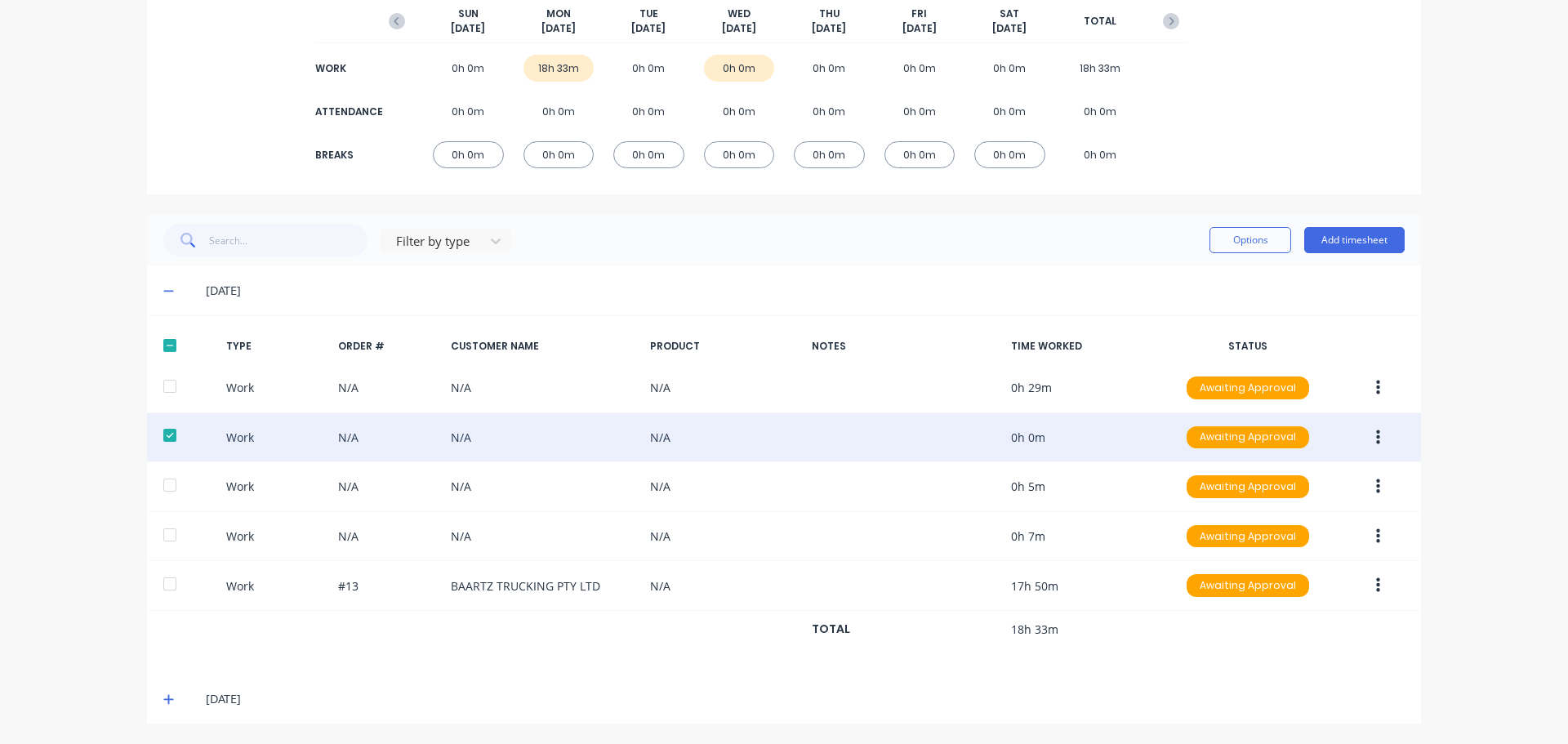
click at [167, 432] on div at bounding box center [170, 435] width 33 height 33
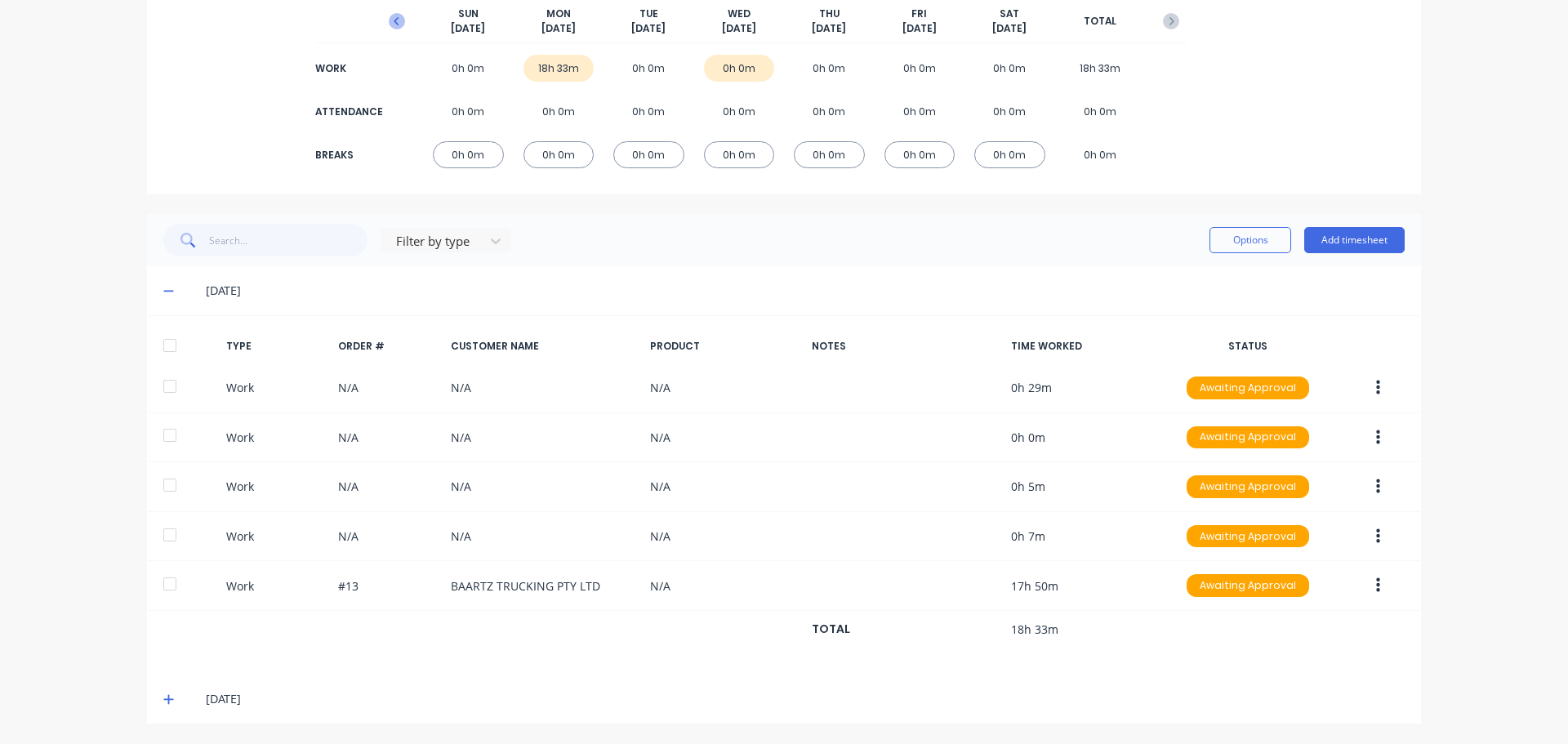
click at [389, 28] on icon "button" at bounding box center [397, 21] width 16 height 16
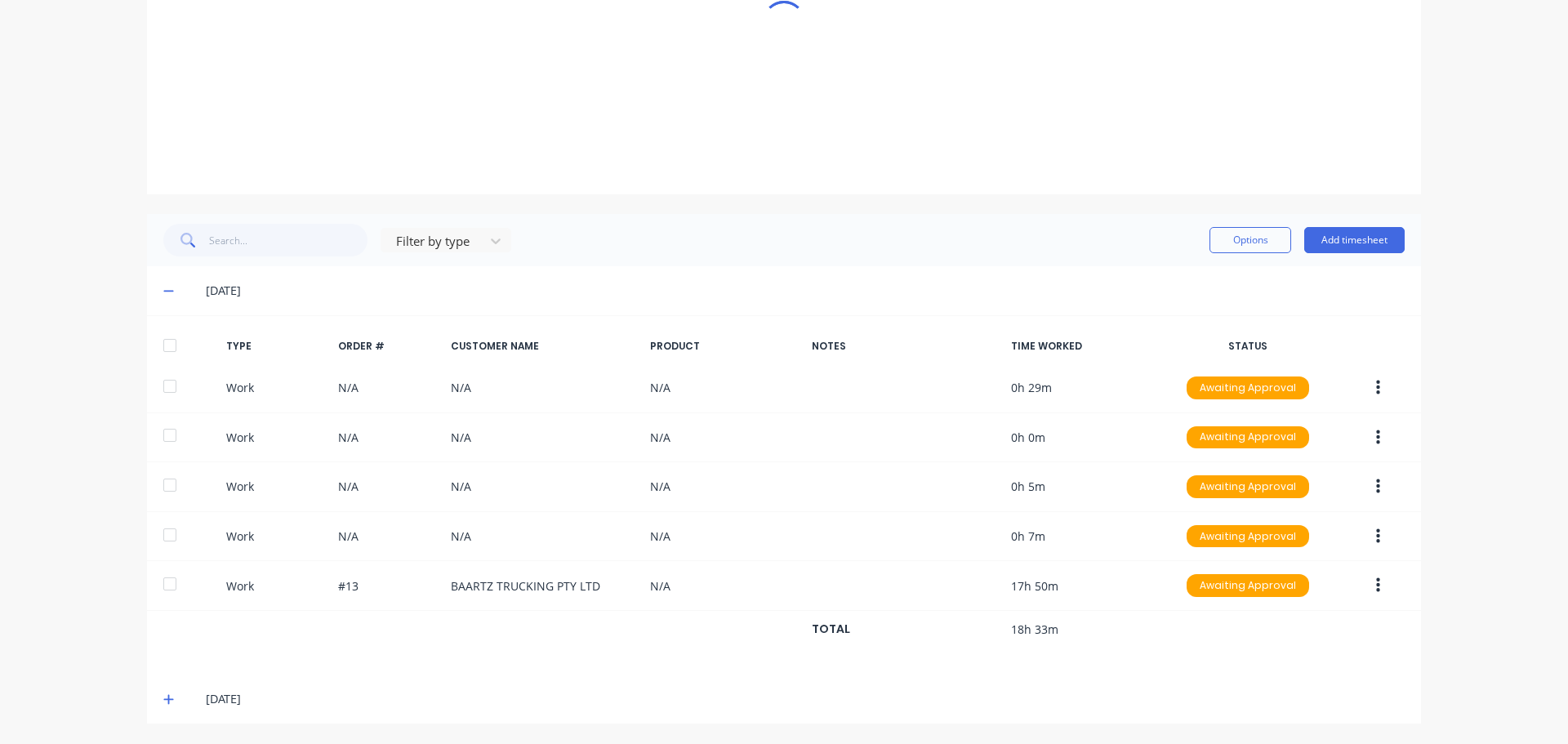
scroll to position [0, 0]
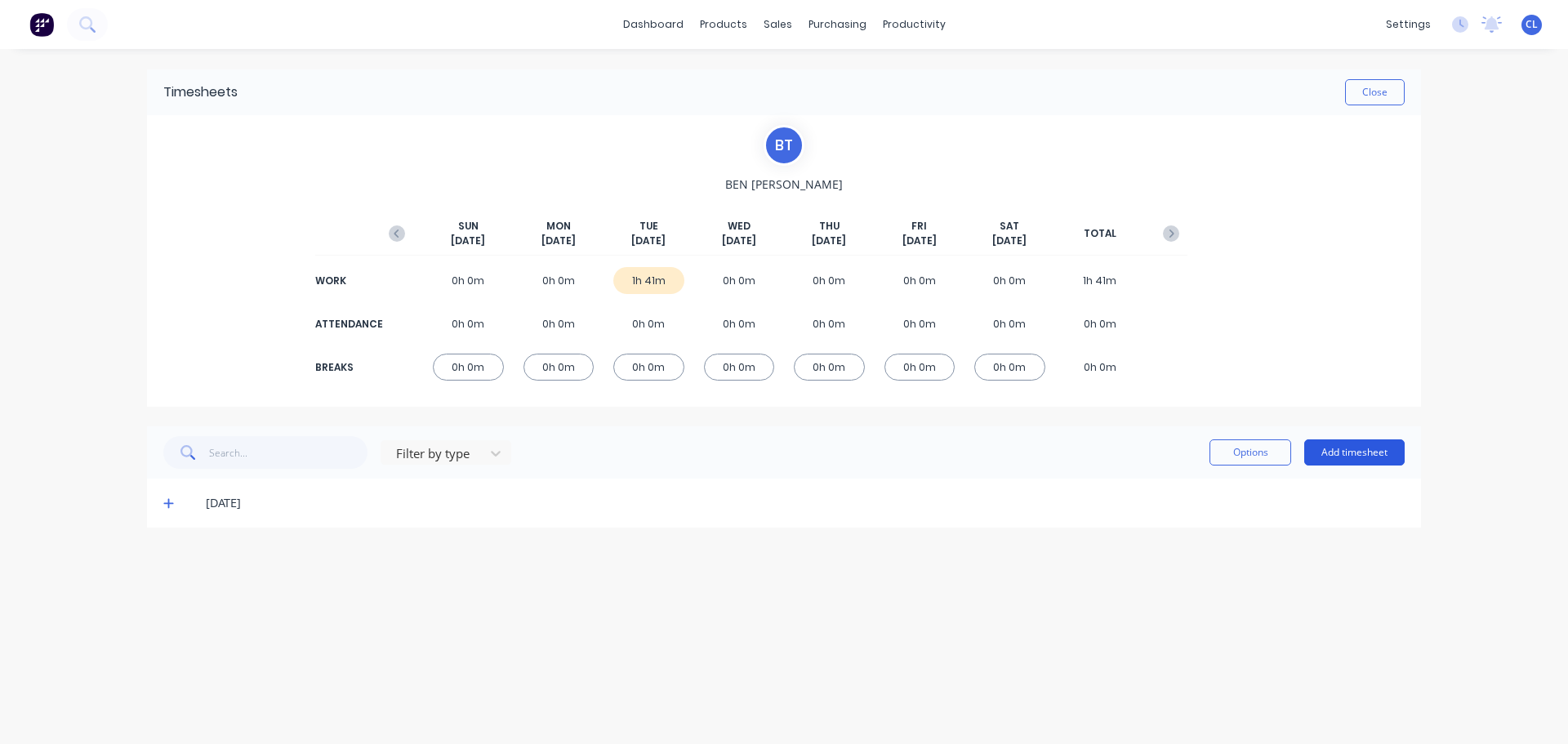
click at [1359, 444] on button "Add timesheet" at bounding box center [1355, 452] width 100 height 26
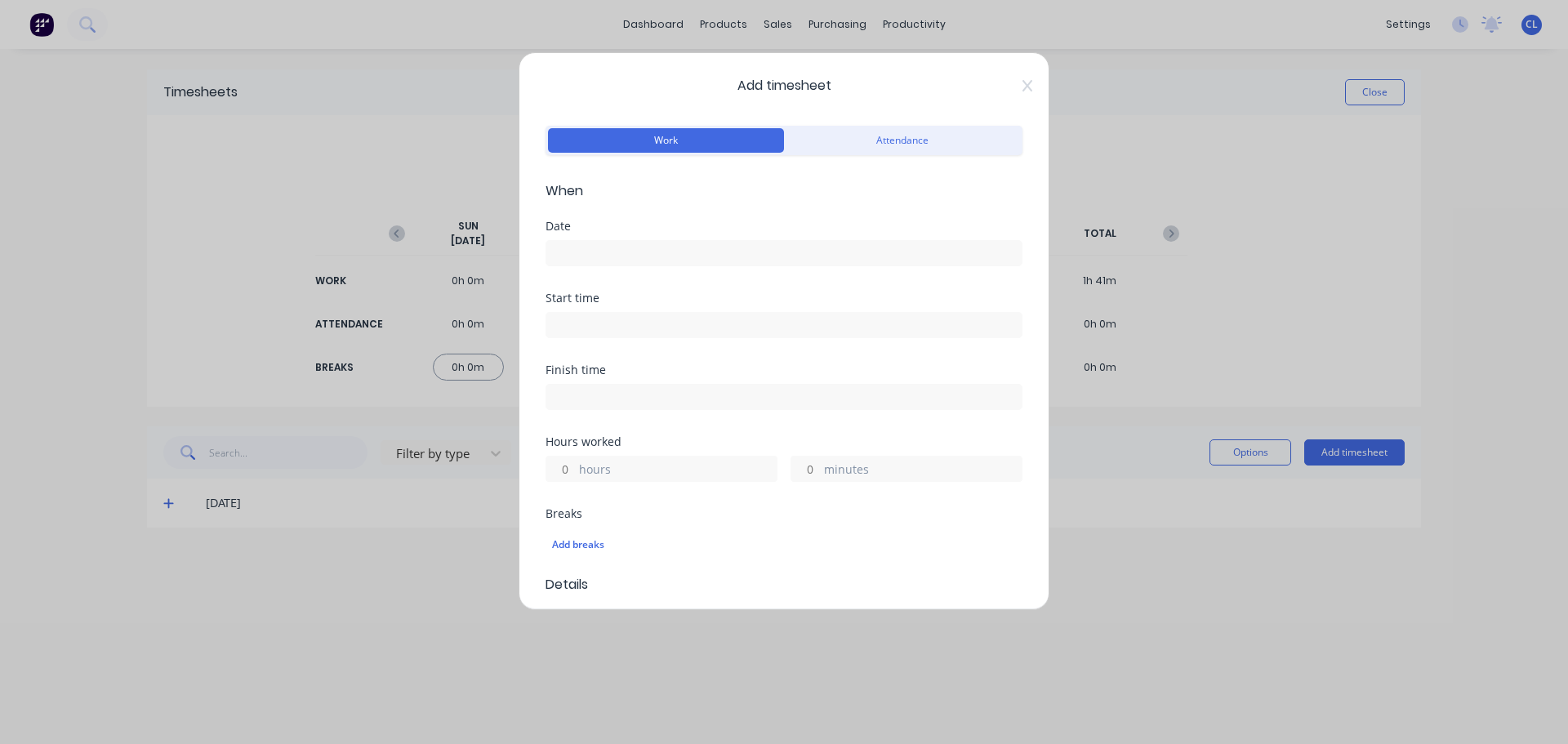
click at [663, 237] on div at bounding box center [784, 251] width 477 height 30
click at [650, 259] on input at bounding box center [784, 254] width 475 height 25
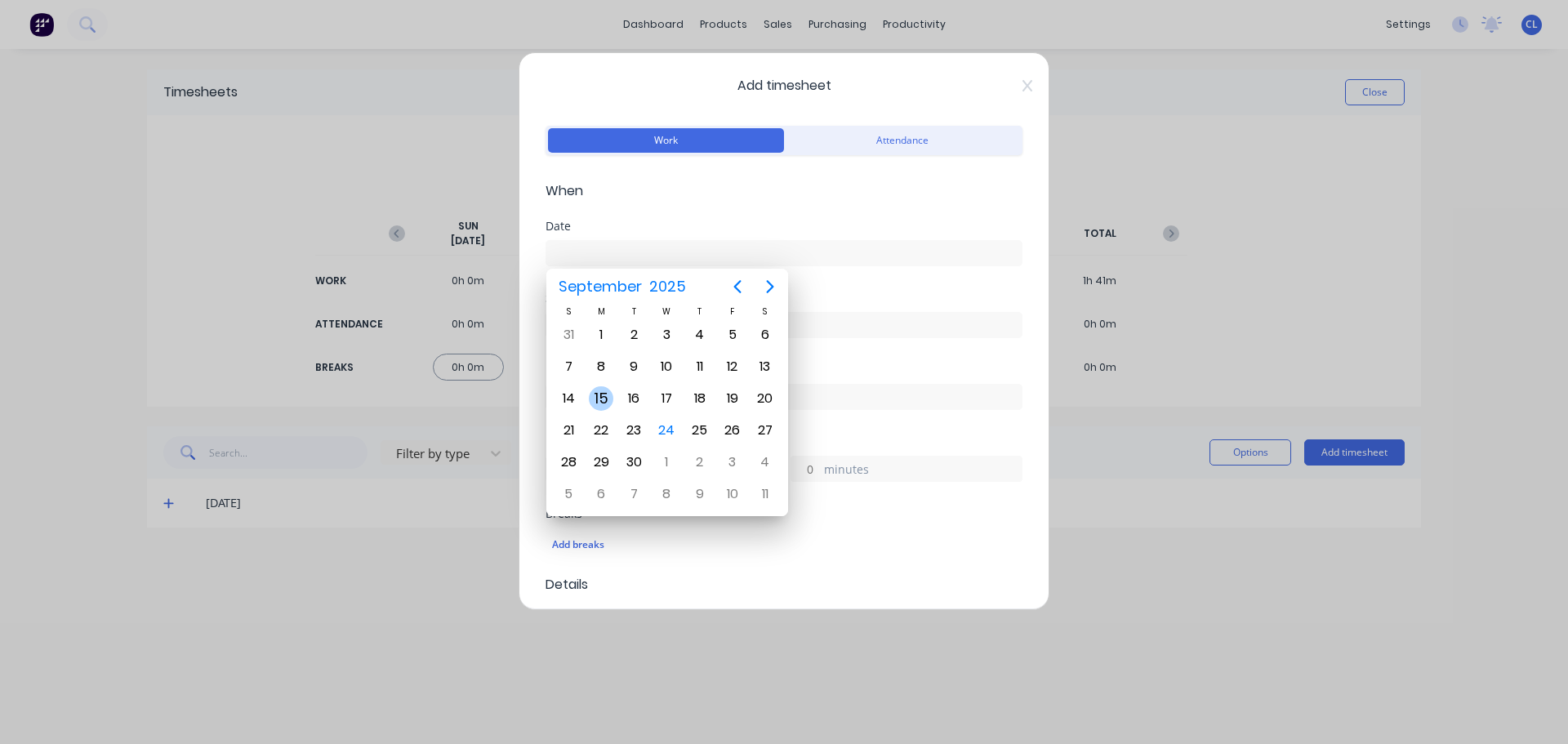
click at [601, 401] on div "15" at bounding box center [601, 399] width 25 height 25
type input "[DATE]"
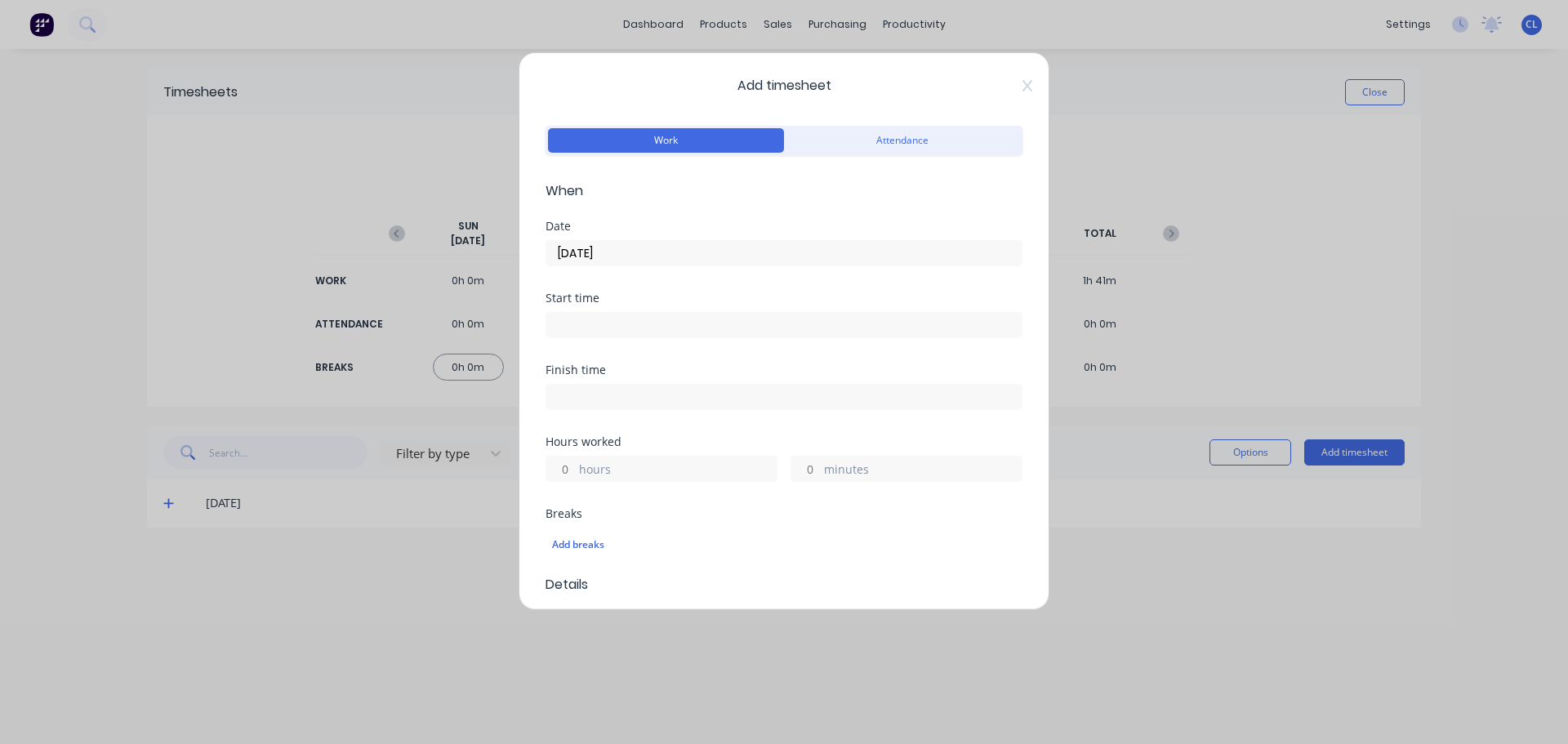
click at [644, 471] on label "hours" at bounding box center [677, 471] width 198 height 21
click at [575, 471] on input "hours" at bounding box center [561, 469] width 29 height 25
type input "8"
click at [1023, 88] on icon at bounding box center [1028, 86] width 10 height 13
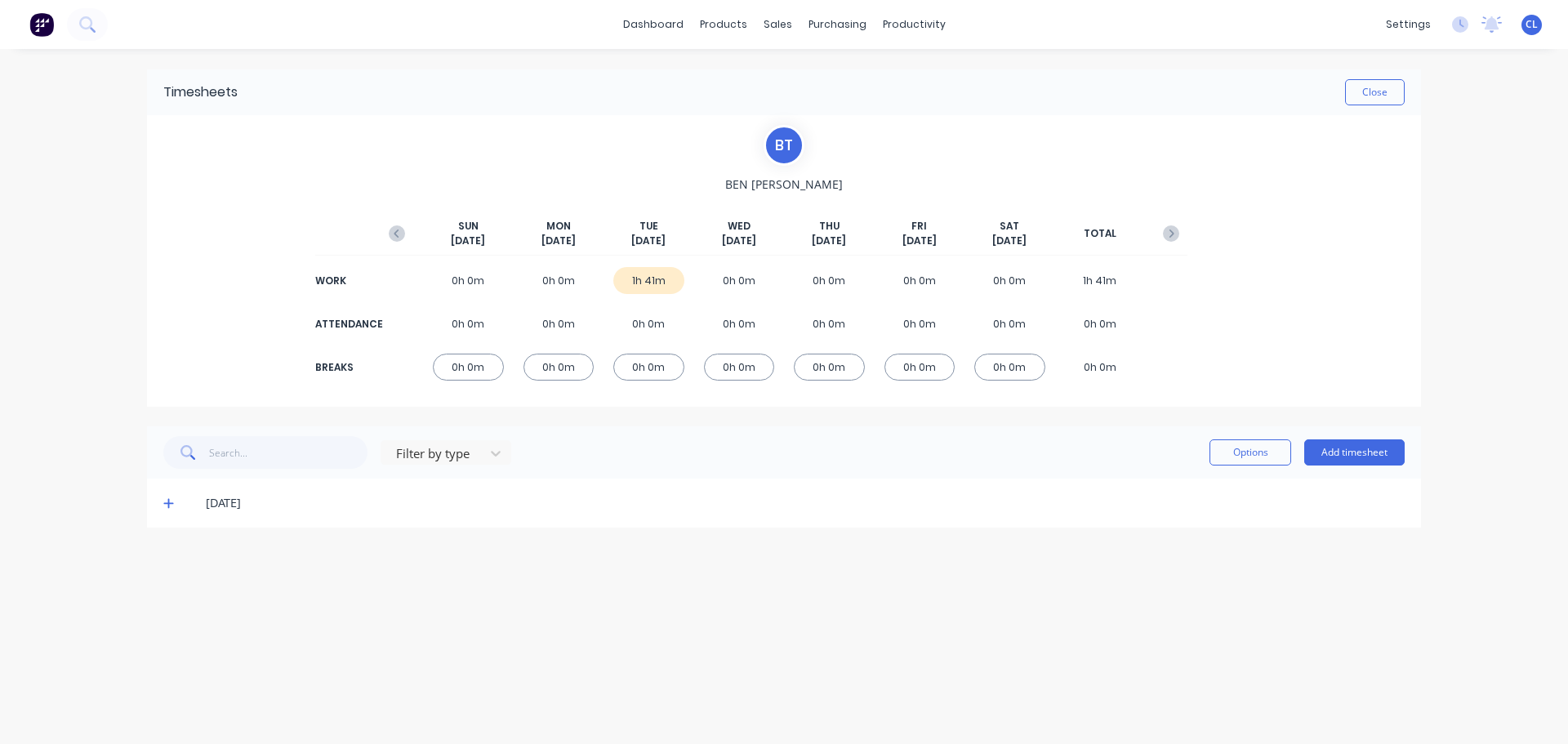
click at [178, 507] on span at bounding box center [172, 503] width 16 height 16
click at [1352, 296] on div "B T [PERSON_NAME][DATE] [DATE] [DATE] [DATE] [DATE] [DATE] [DATE] TOTAL WORK 0h…" at bounding box center [784, 260] width 1274 height 292
drag, startPoint x: 1352, startPoint y: 296, endPoint x: 1376, endPoint y: 105, distance: 192.5
click at [1376, 105] on div "Timesheets Close" at bounding box center [784, 93] width 1274 height 46
click at [1378, 91] on button "Close" at bounding box center [1375, 93] width 60 height 26
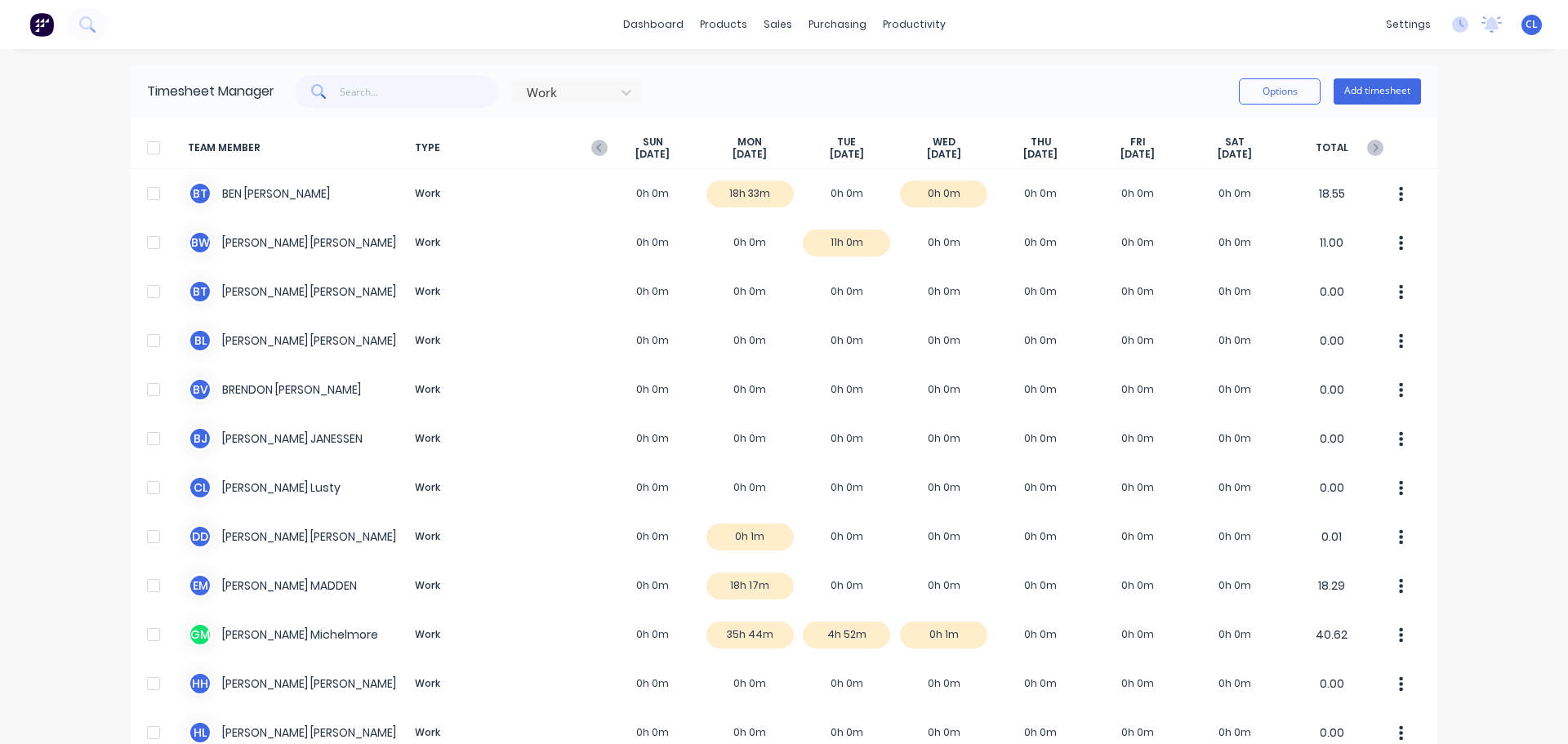
click at [1525, 202] on div "dashboard products sales purchasing productivity dashboard products Product Cat…" at bounding box center [784, 372] width 1568 height 744
click at [591, 151] on icon "button" at bounding box center [599, 148] width 16 height 16
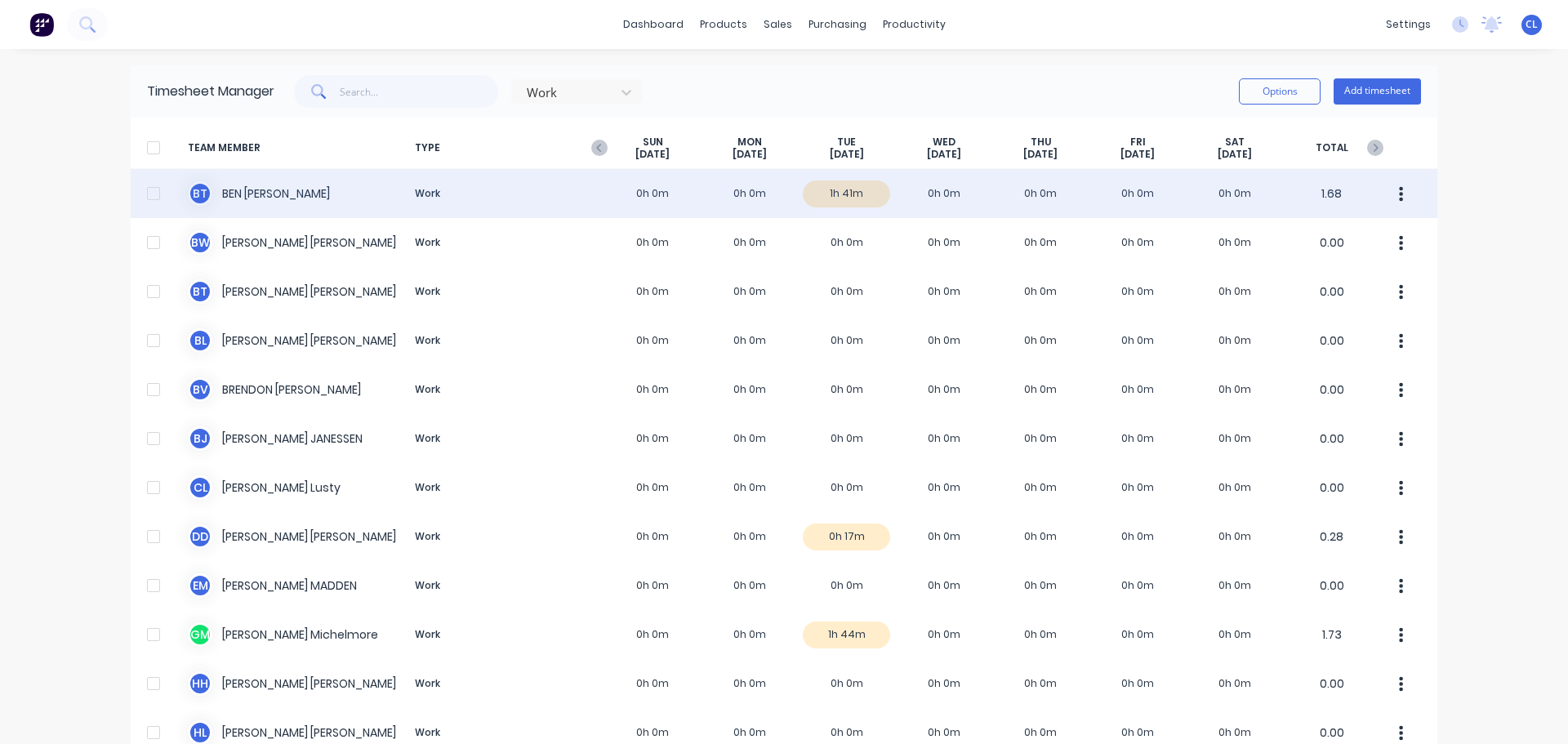
click at [141, 192] on div at bounding box center [154, 194] width 33 height 33
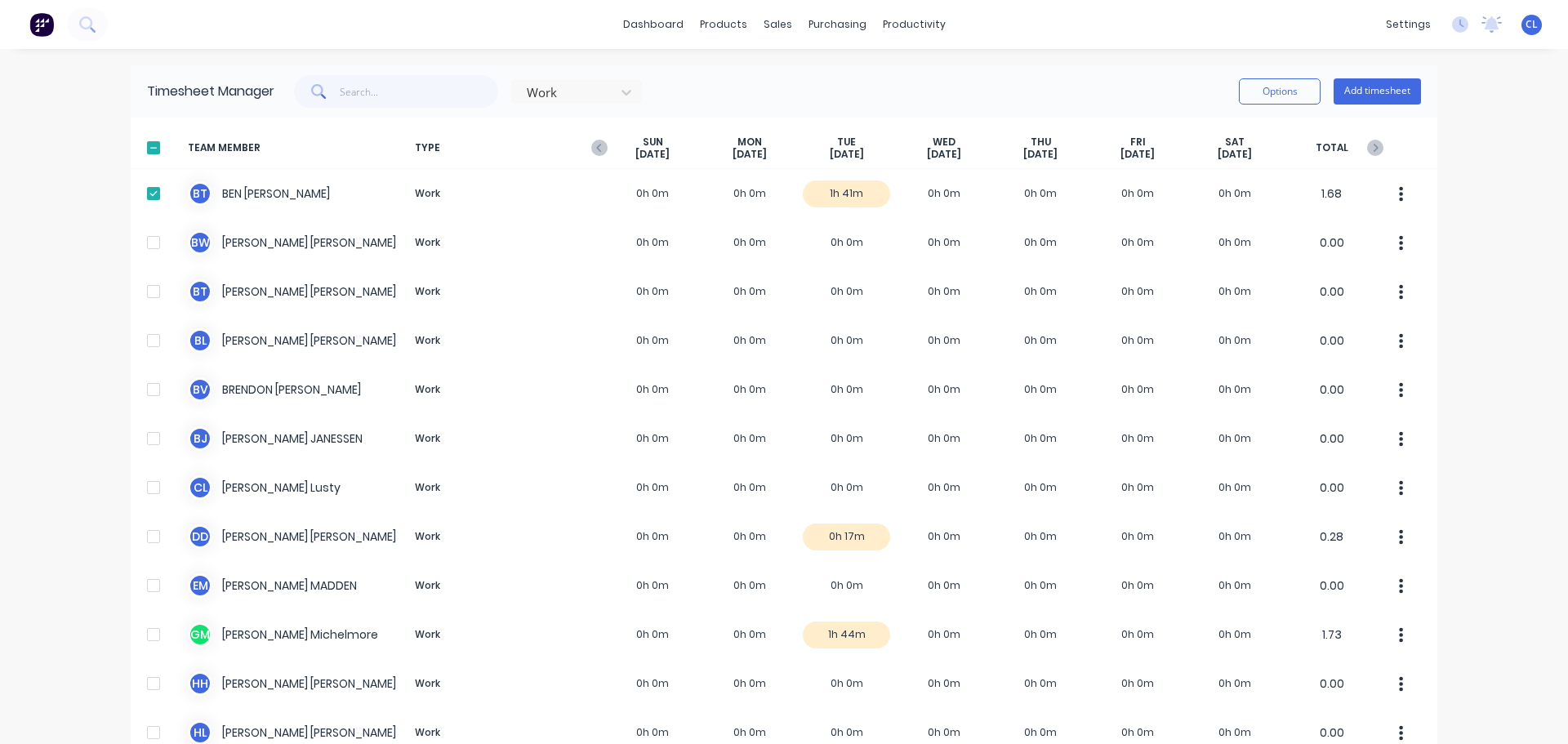
drag, startPoint x: 1392, startPoint y: 200, endPoint x: 1499, endPoint y: 198, distance: 107.0
click at [1499, 198] on div "dashboard products sales purchasing productivity dashboard products Product Cat…" at bounding box center [784, 372] width 1568 height 744
click at [1291, 92] on button "Options" at bounding box center [1279, 92] width 81 height 26
click at [1205, 144] on div "Approve" at bounding box center [1243, 133] width 126 height 24
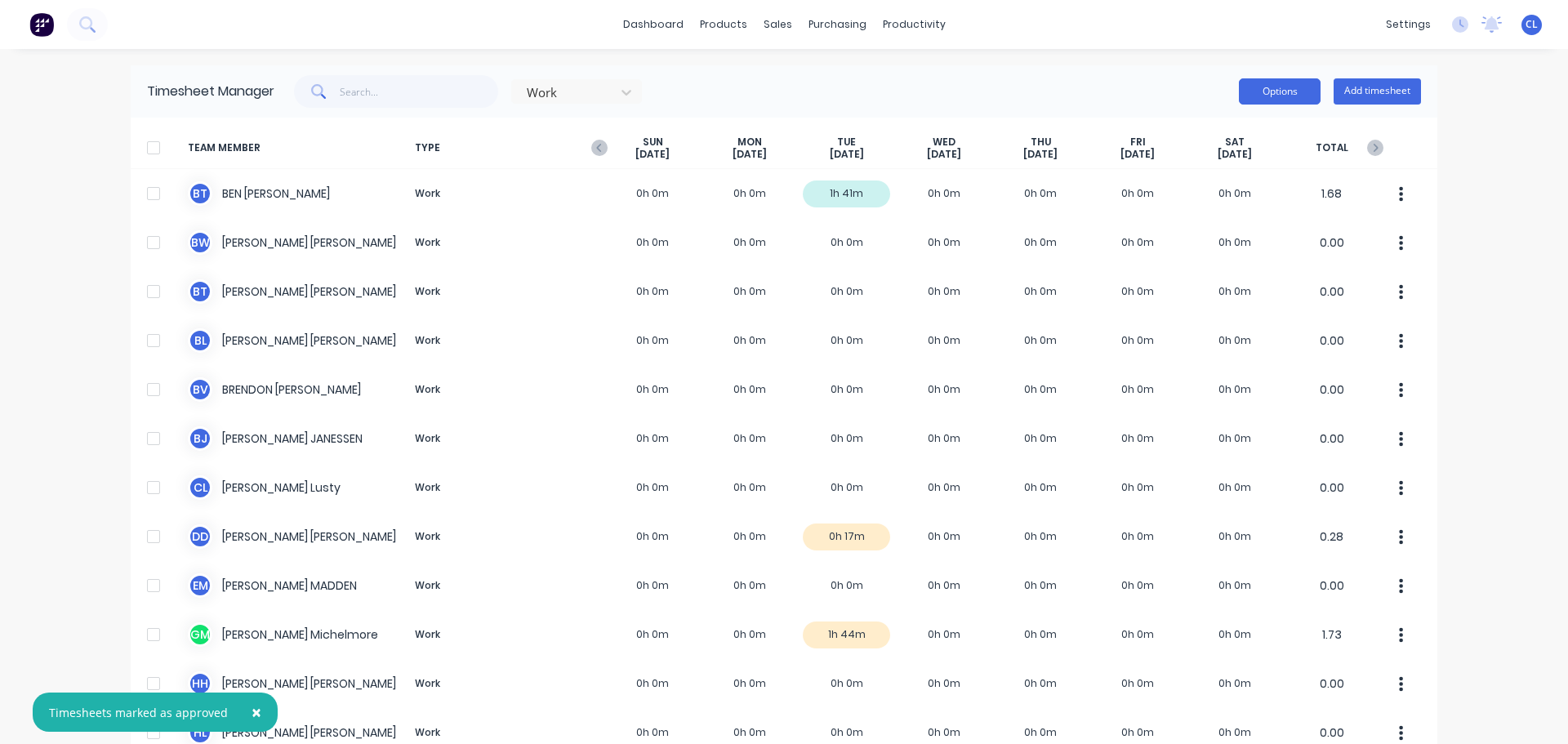
click at [1286, 95] on button "Options" at bounding box center [1279, 92] width 81 height 26
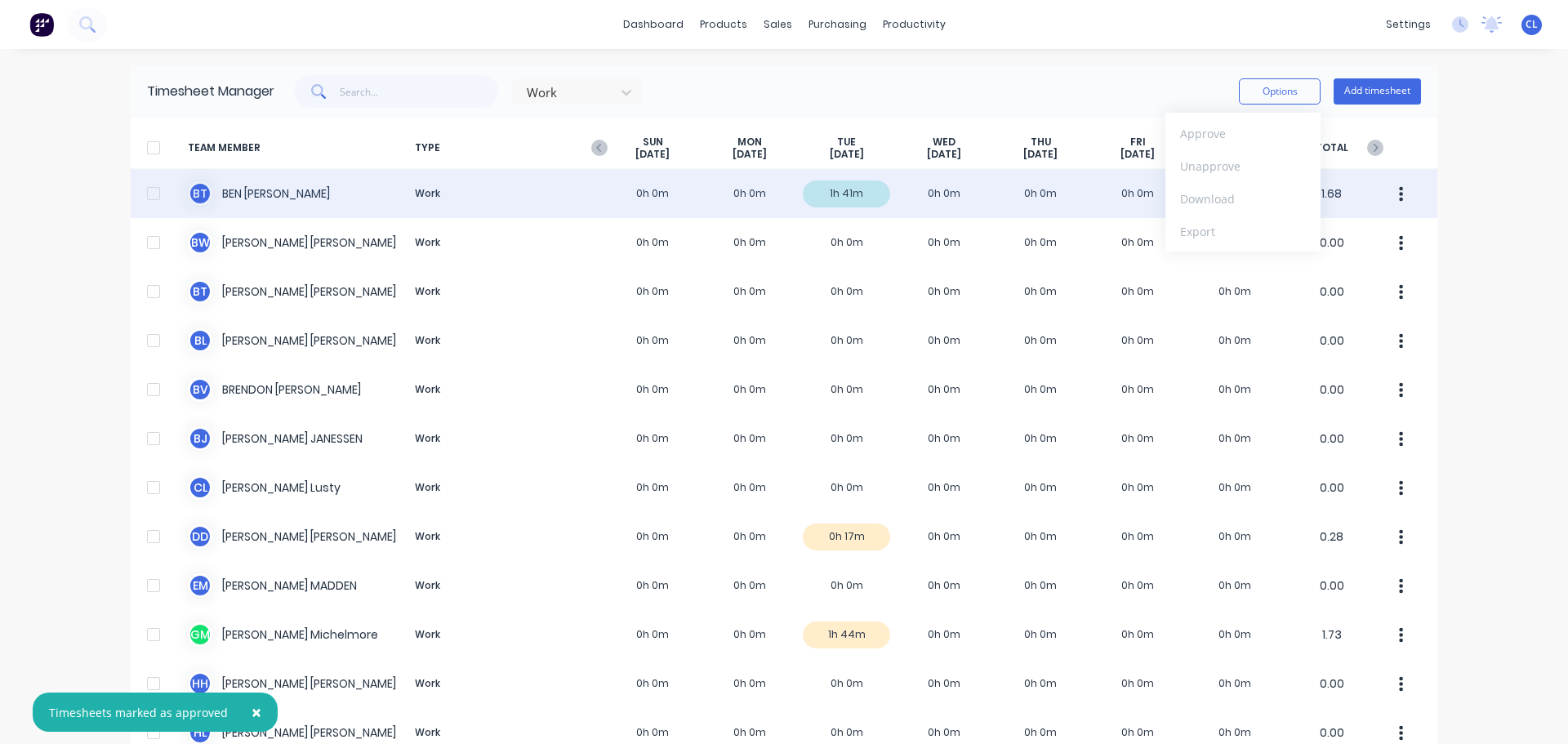
click at [144, 200] on div at bounding box center [154, 194] width 33 height 33
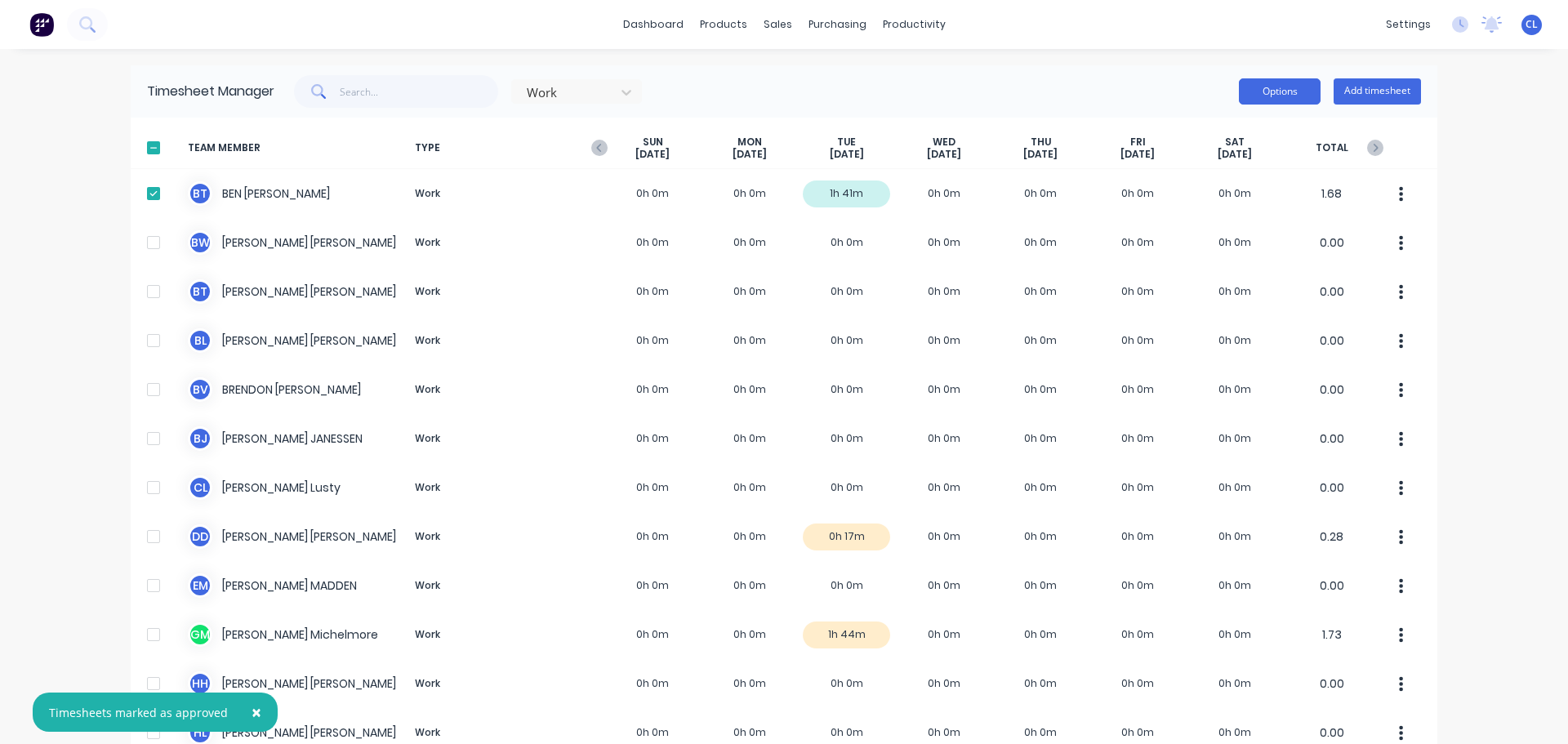
click at [1279, 103] on button "Options" at bounding box center [1279, 92] width 81 height 26
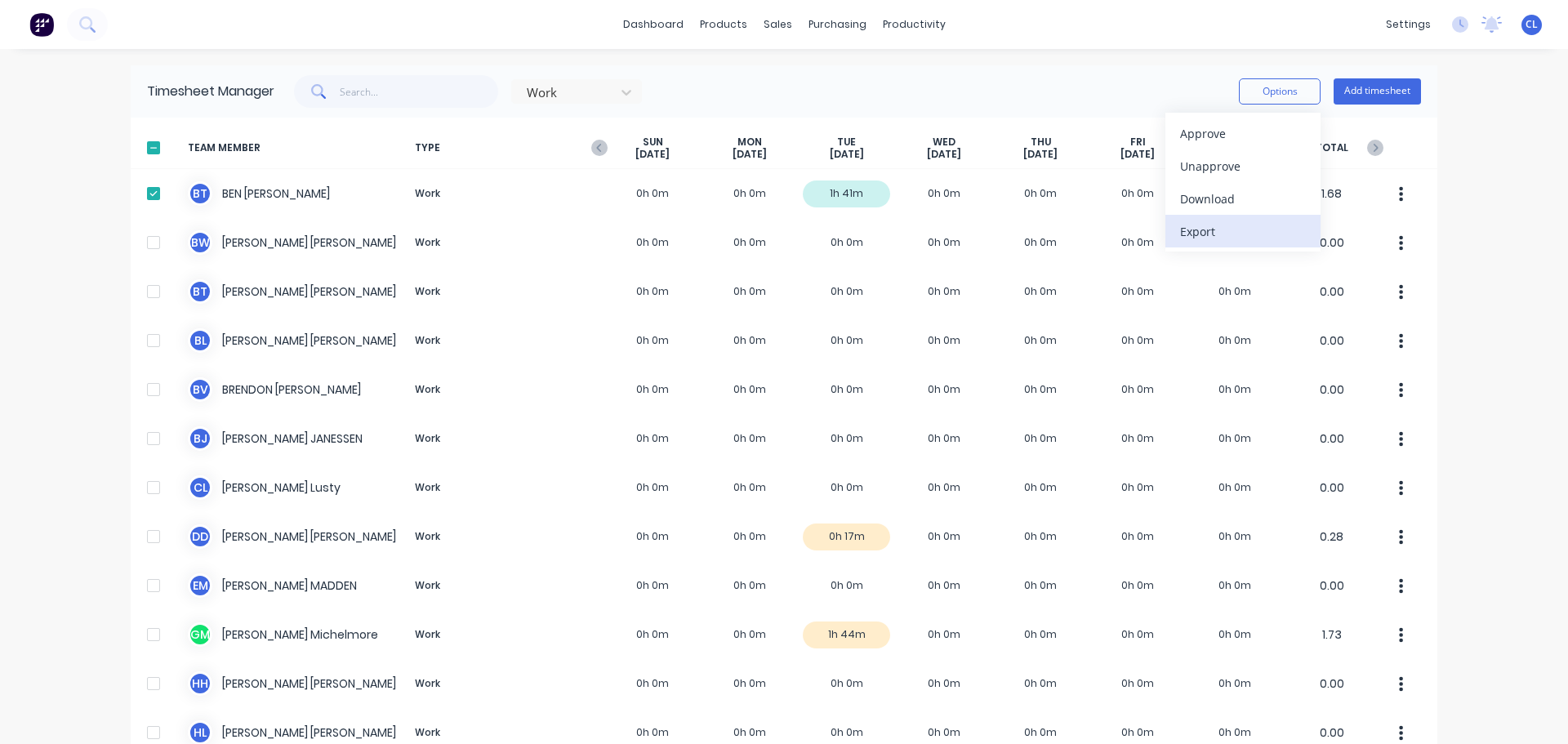
click at [1213, 234] on div "Export" at bounding box center [1243, 232] width 126 height 24
click at [1217, 233] on div "Export" at bounding box center [1243, 232] width 126 height 24
click at [1481, 246] on div "dashboard products sales purchasing productivity dashboard products Product Cat…" at bounding box center [784, 372] width 1568 height 744
click at [1028, 99] on div "Work Options Add timesheet" at bounding box center [847, 92] width 1147 height 33
